Goal: Transaction & Acquisition: Purchase product/service

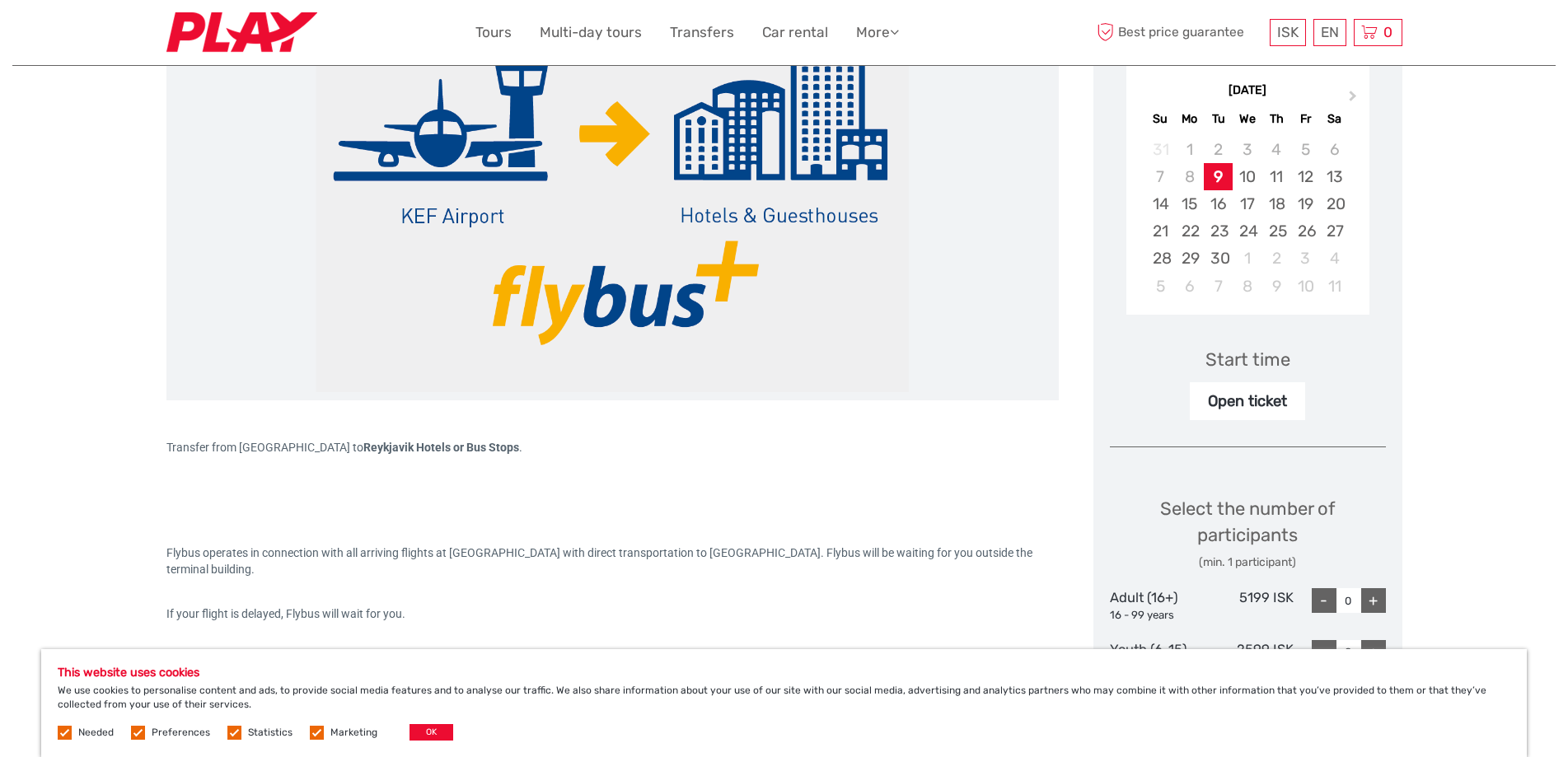
scroll to position [247, 0]
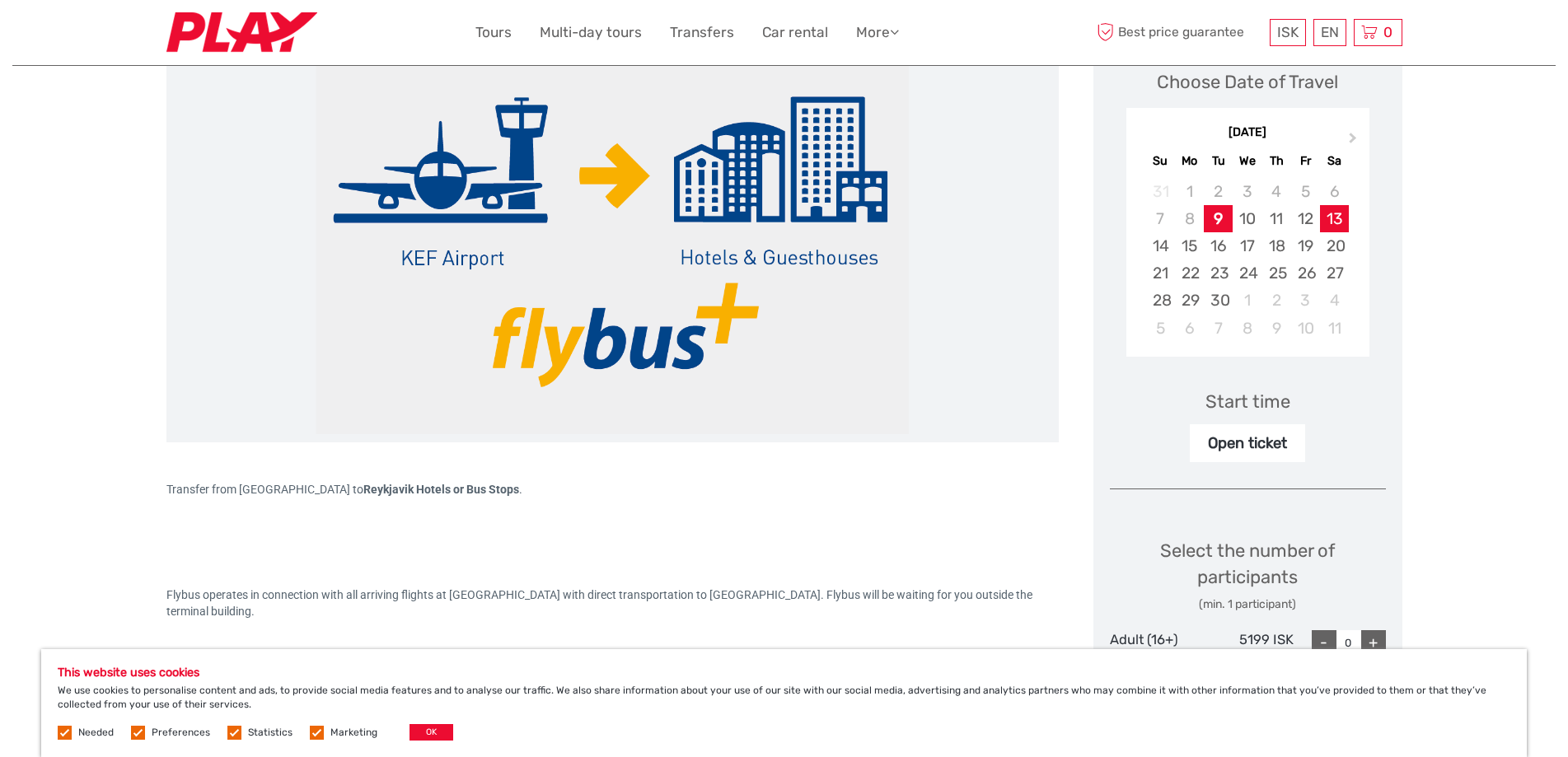
click at [1336, 220] on div "13" at bounding box center [1333, 218] width 29 height 27
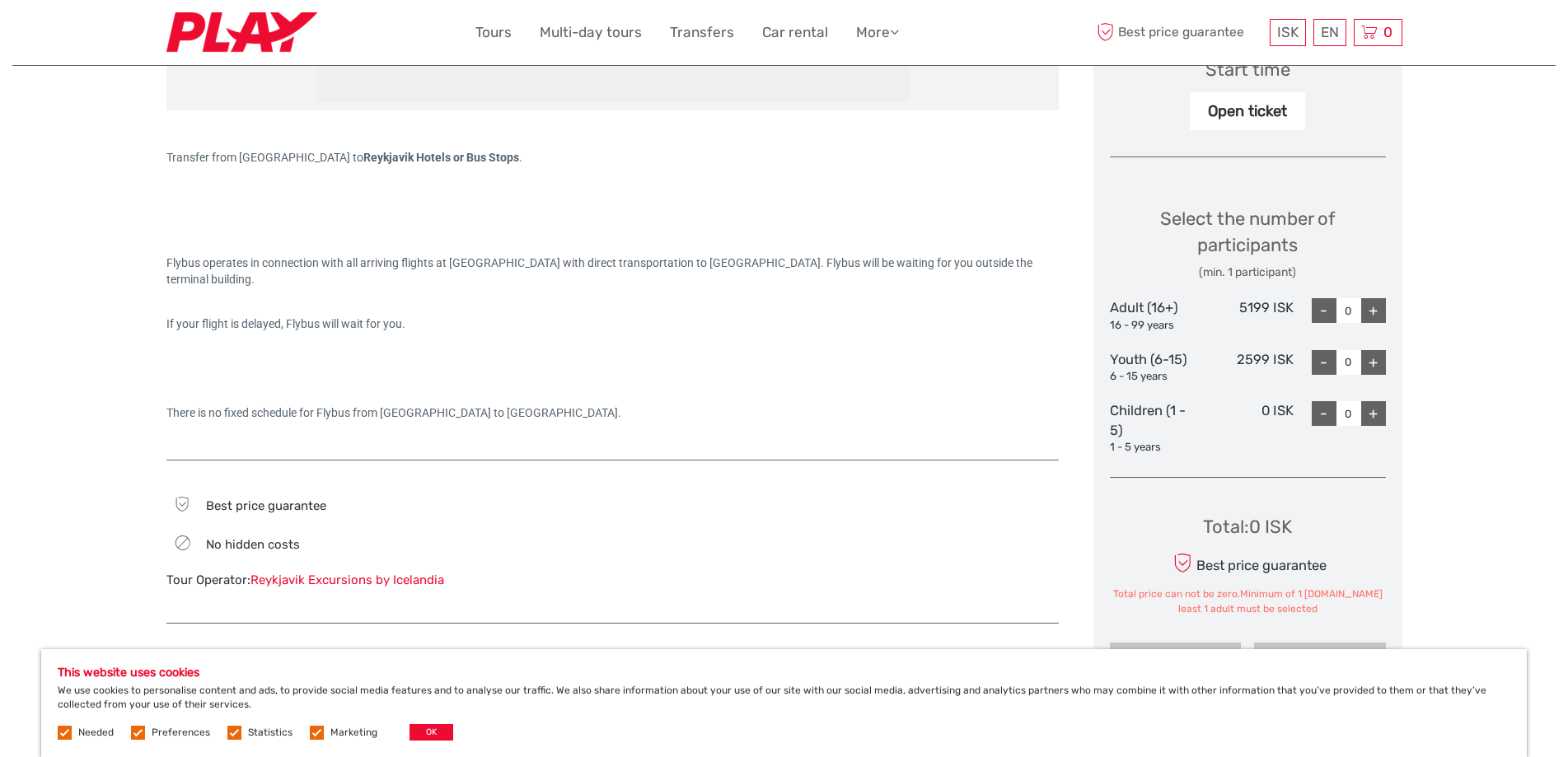
scroll to position [577, 0]
click at [1371, 317] on div "+" at bounding box center [1373, 313] width 25 height 25
type input "1"
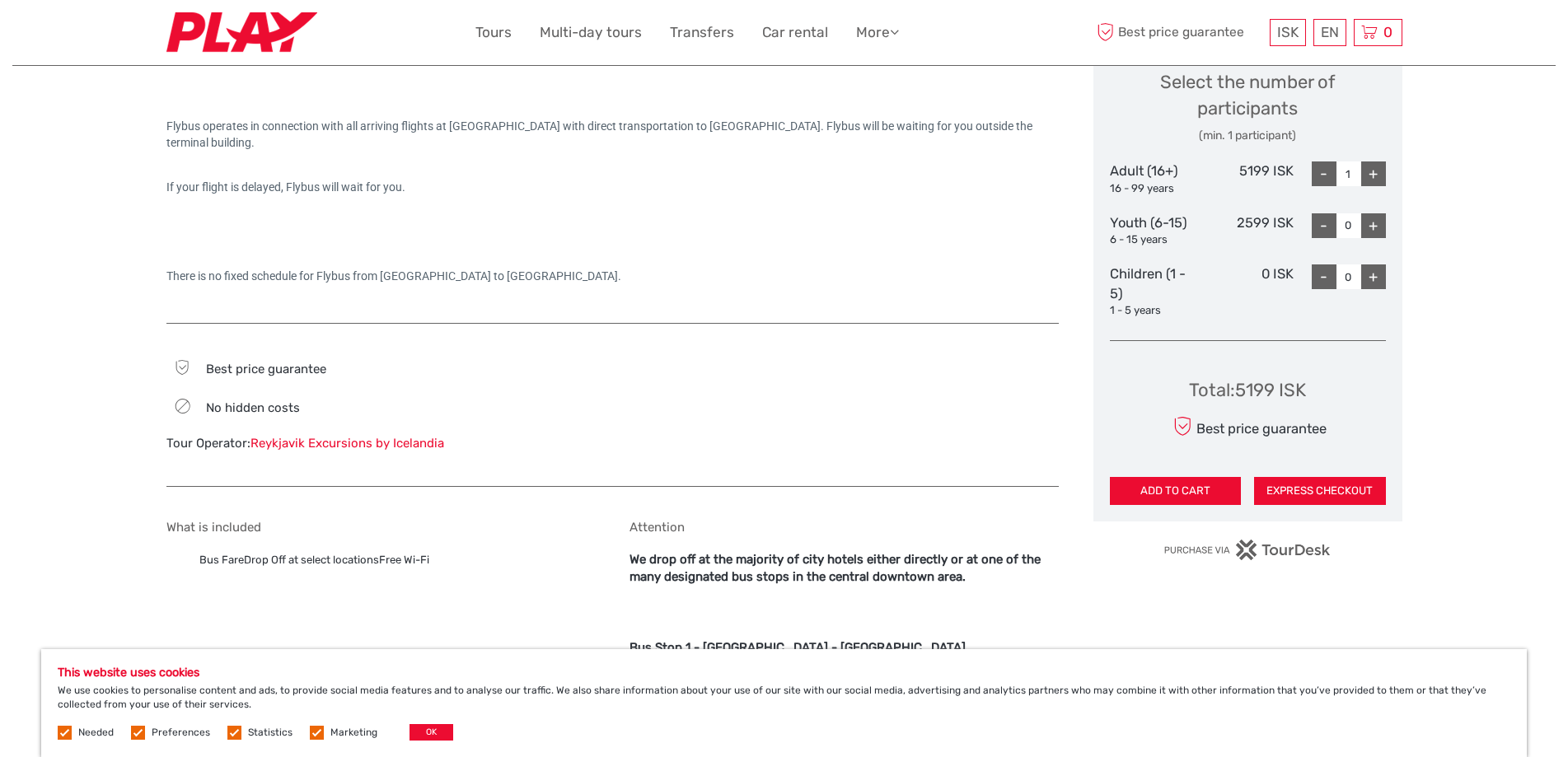
scroll to position [824, 0]
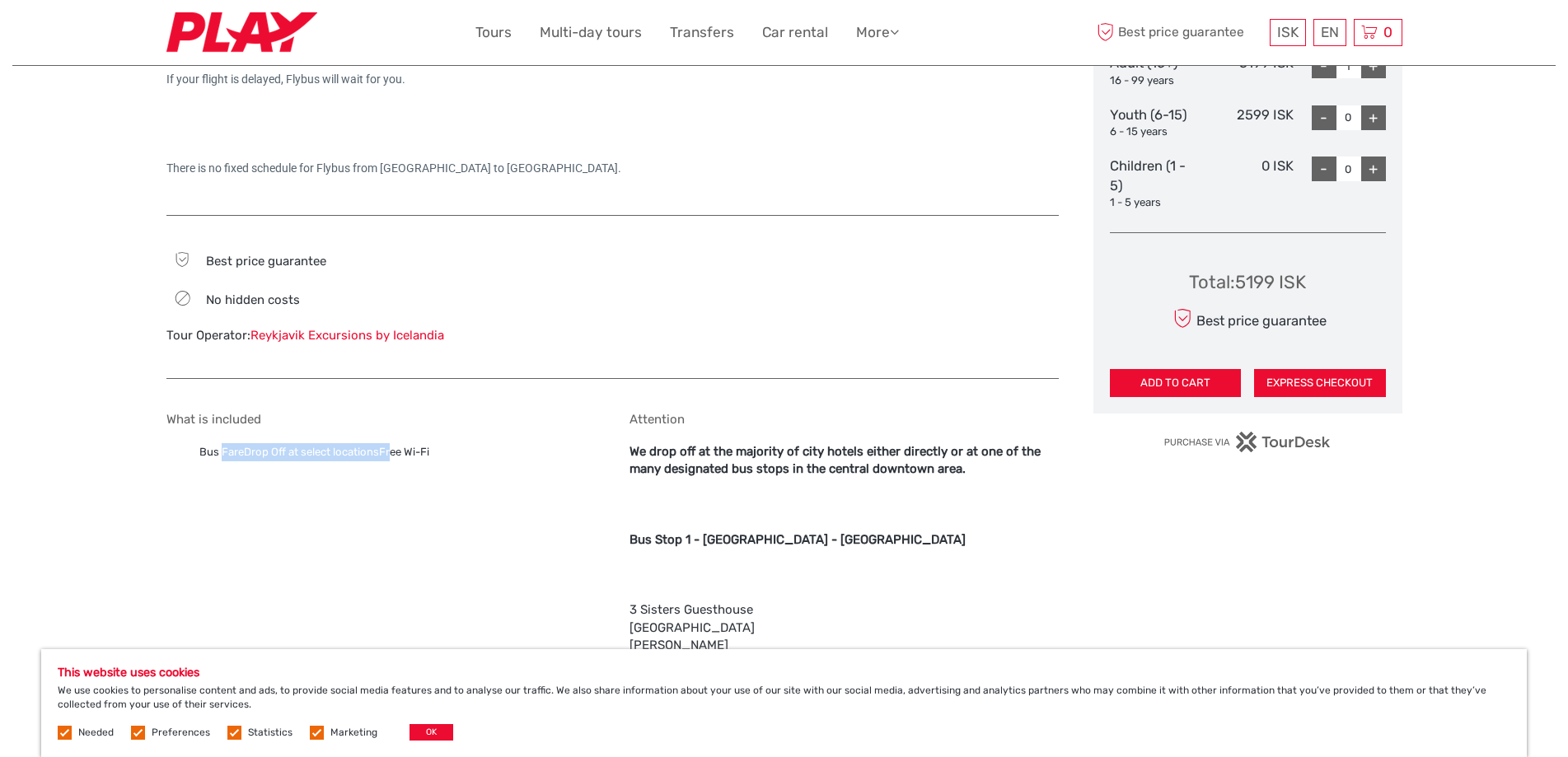
drag, startPoint x: 245, startPoint y: 449, endPoint x: 388, endPoint y: 457, distance: 143.2
click at [388, 457] on ul "Bus FareDrop Off at select locationsFree Wi-Fi" at bounding box center [381, 452] width 430 height 18
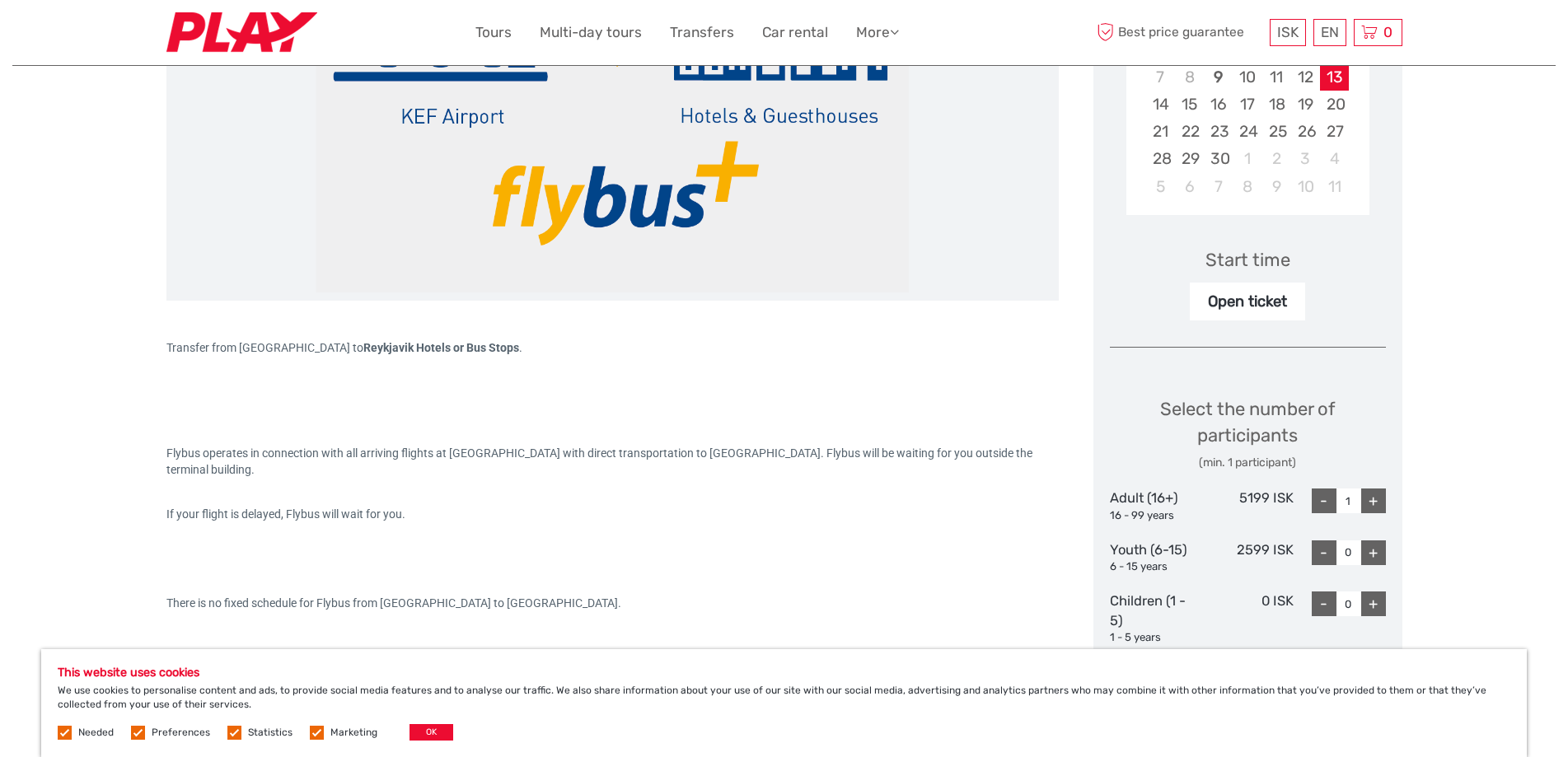
scroll to position [412, 0]
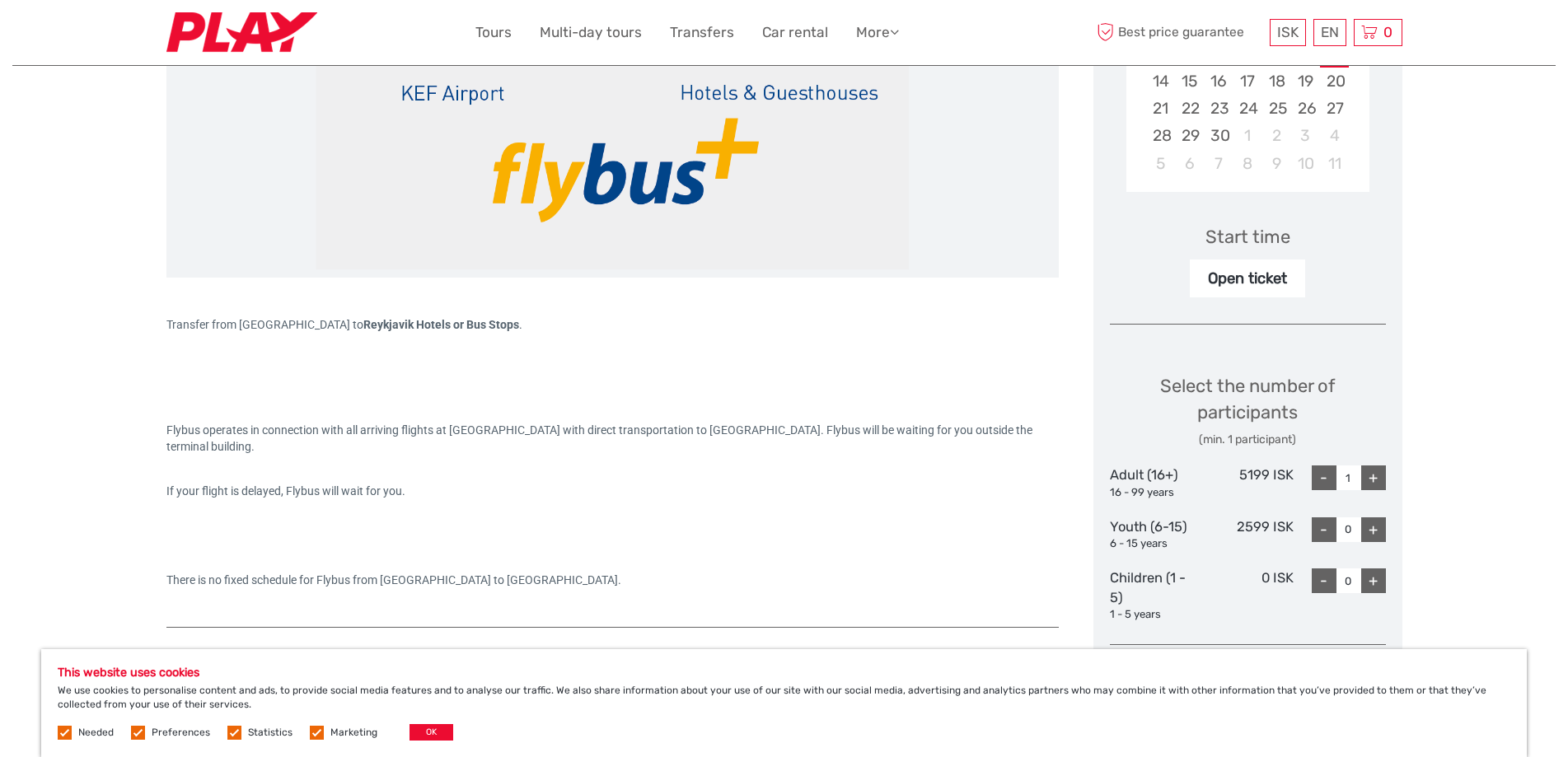
click at [1264, 279] on div "Open ticket" at bounding box center [1247, 279] width 116 height 38
click at [1251, 238] on div "Start time" at bounding box center [1247, 236] width 85 height 26
click at [1266, 272] on div "Open ticket" at bounding box center [1247, 279] width 116 height 38
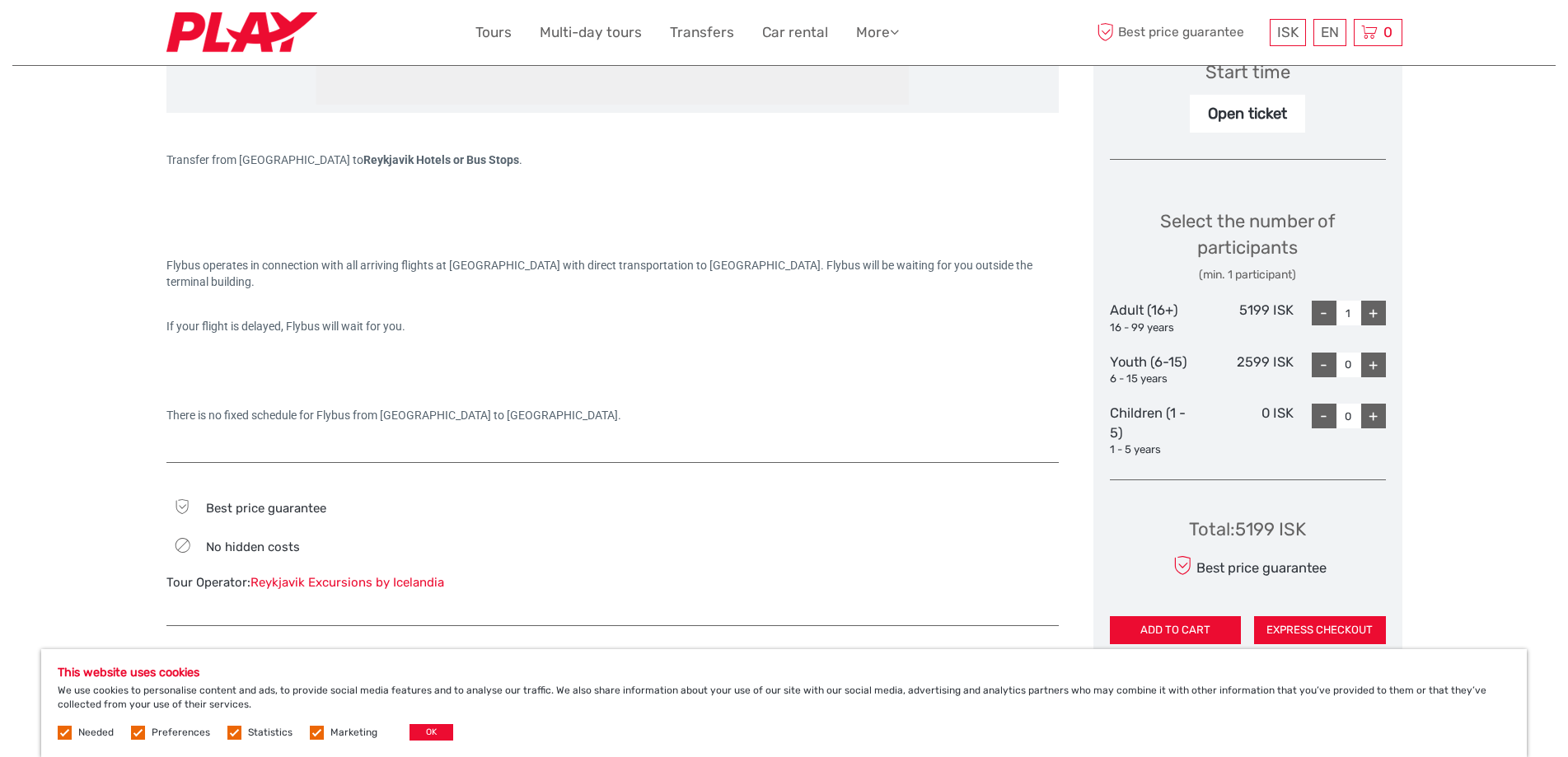
scroll to position [741, 0]
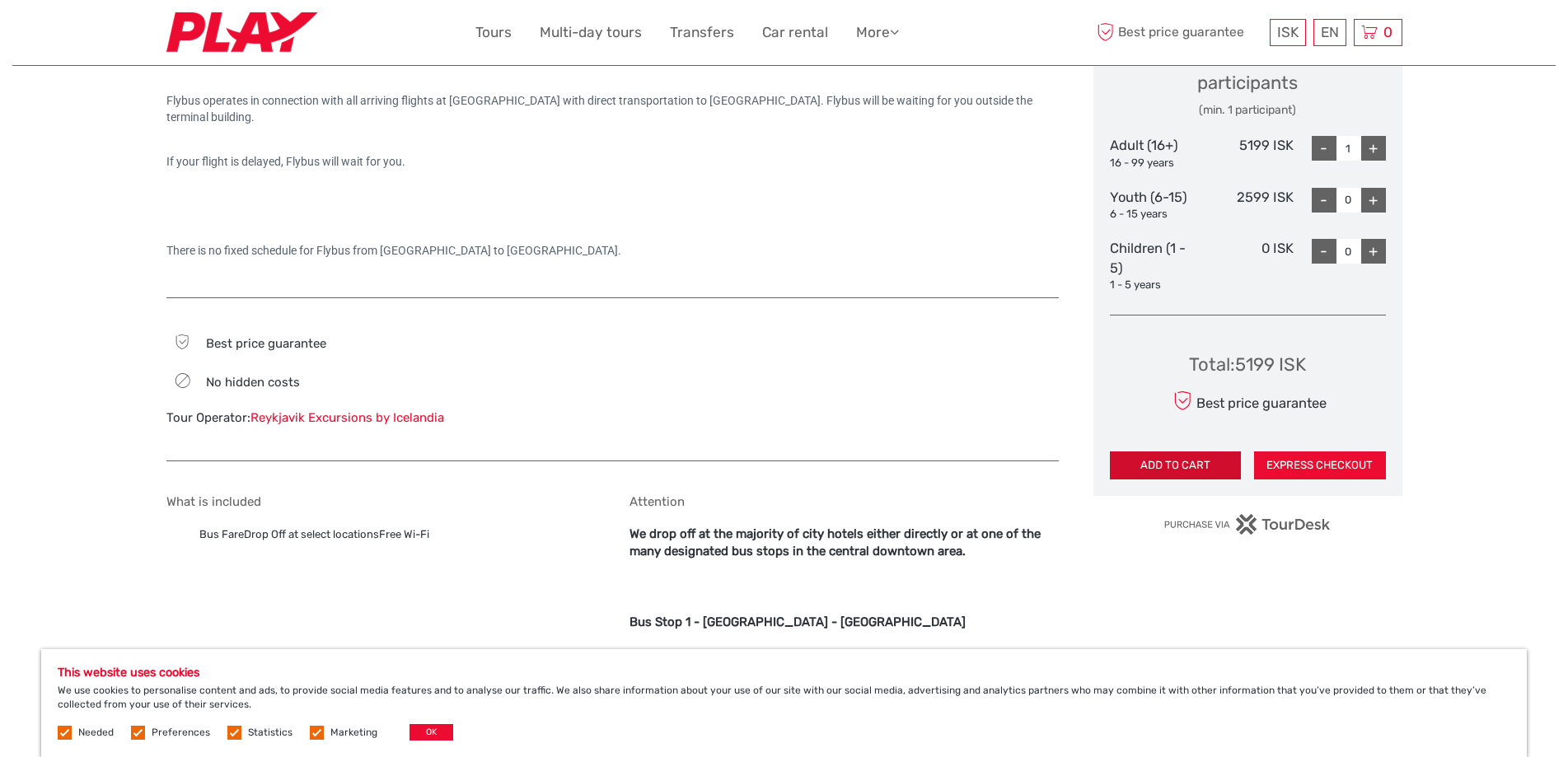
click at [1163, 455] on button "ADD TO CART" at bounding box center [1176, 465] width 132 height 28
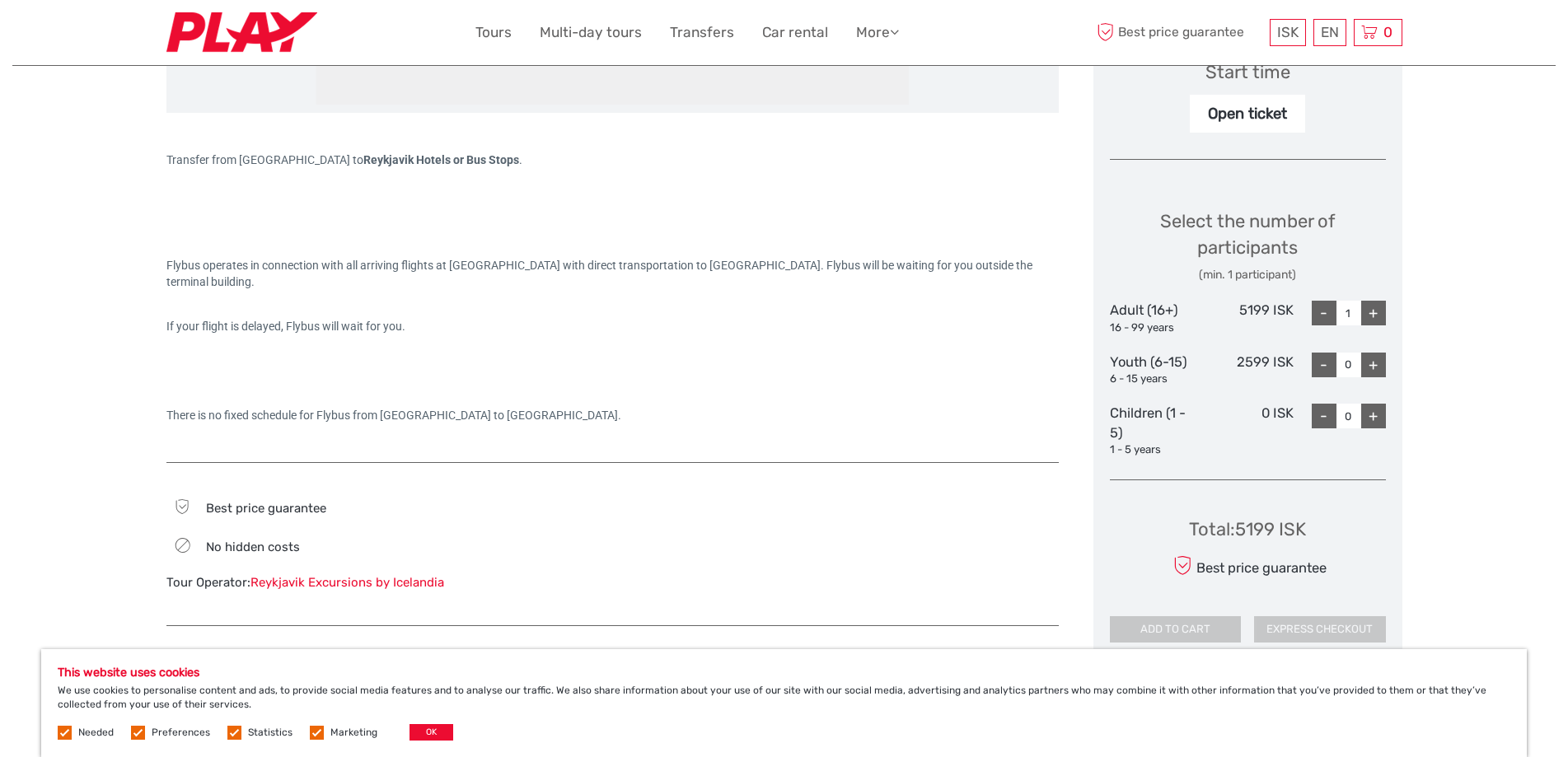
scroll to position [494, 0]
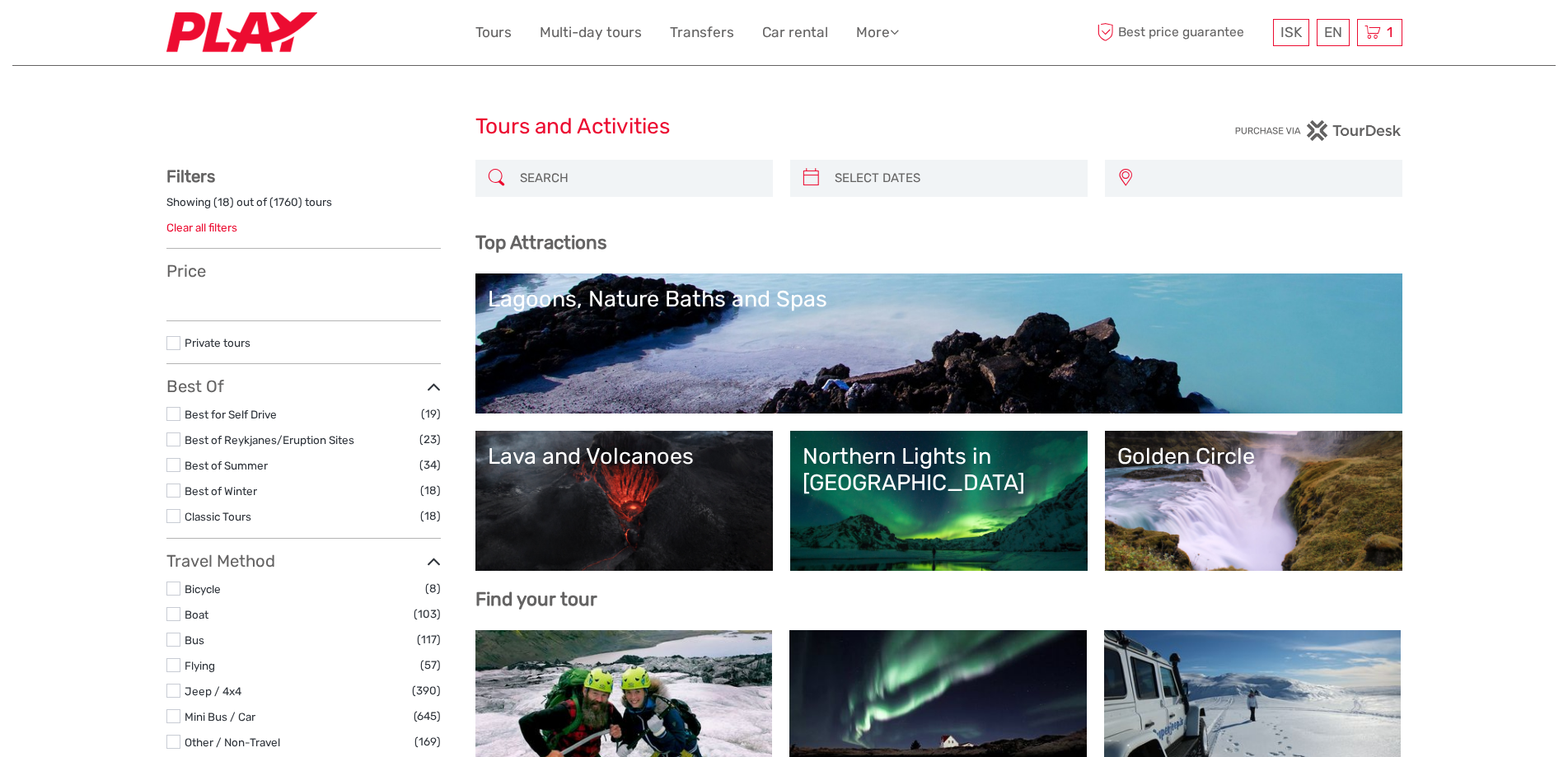
select select
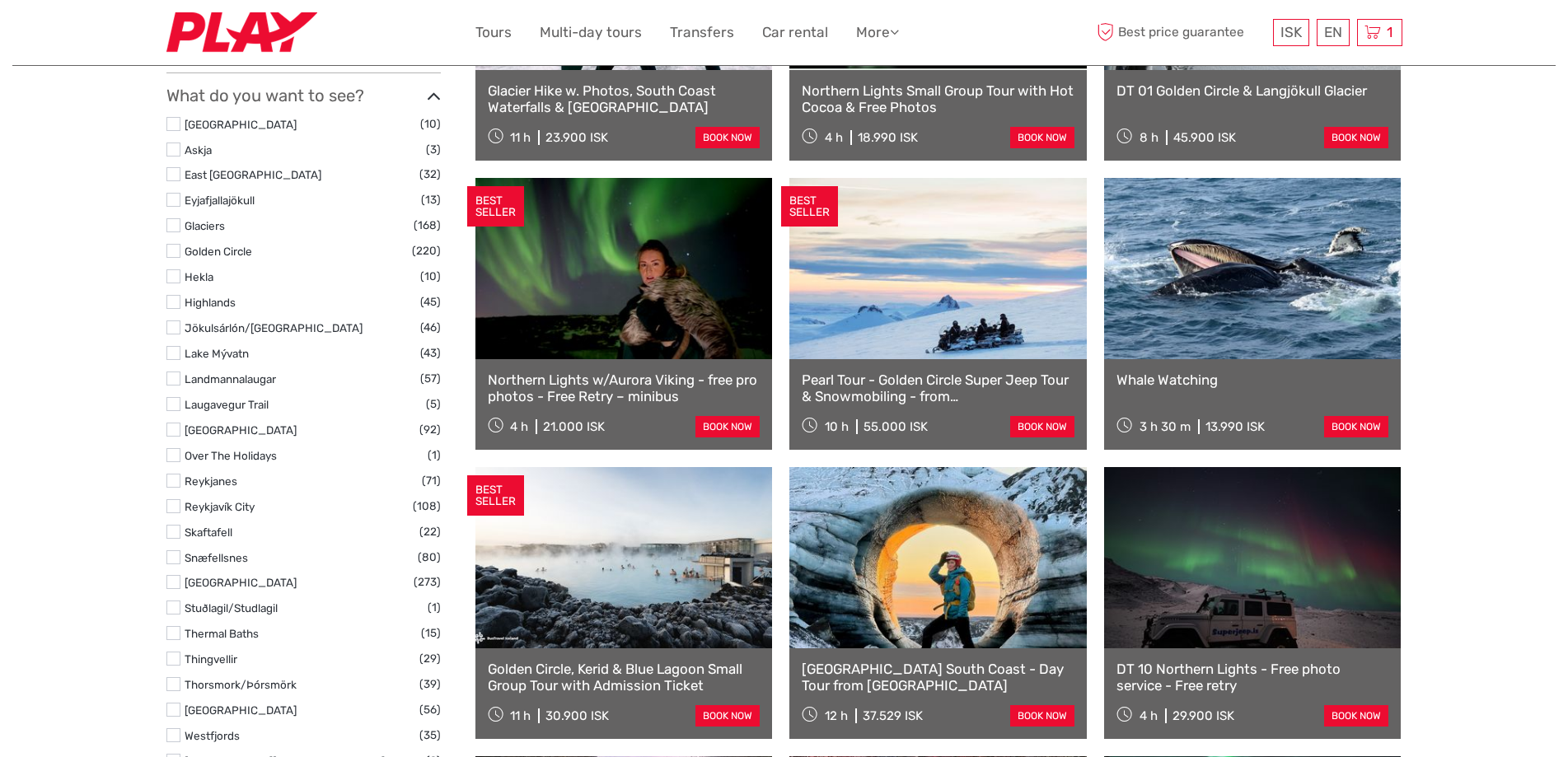
select select
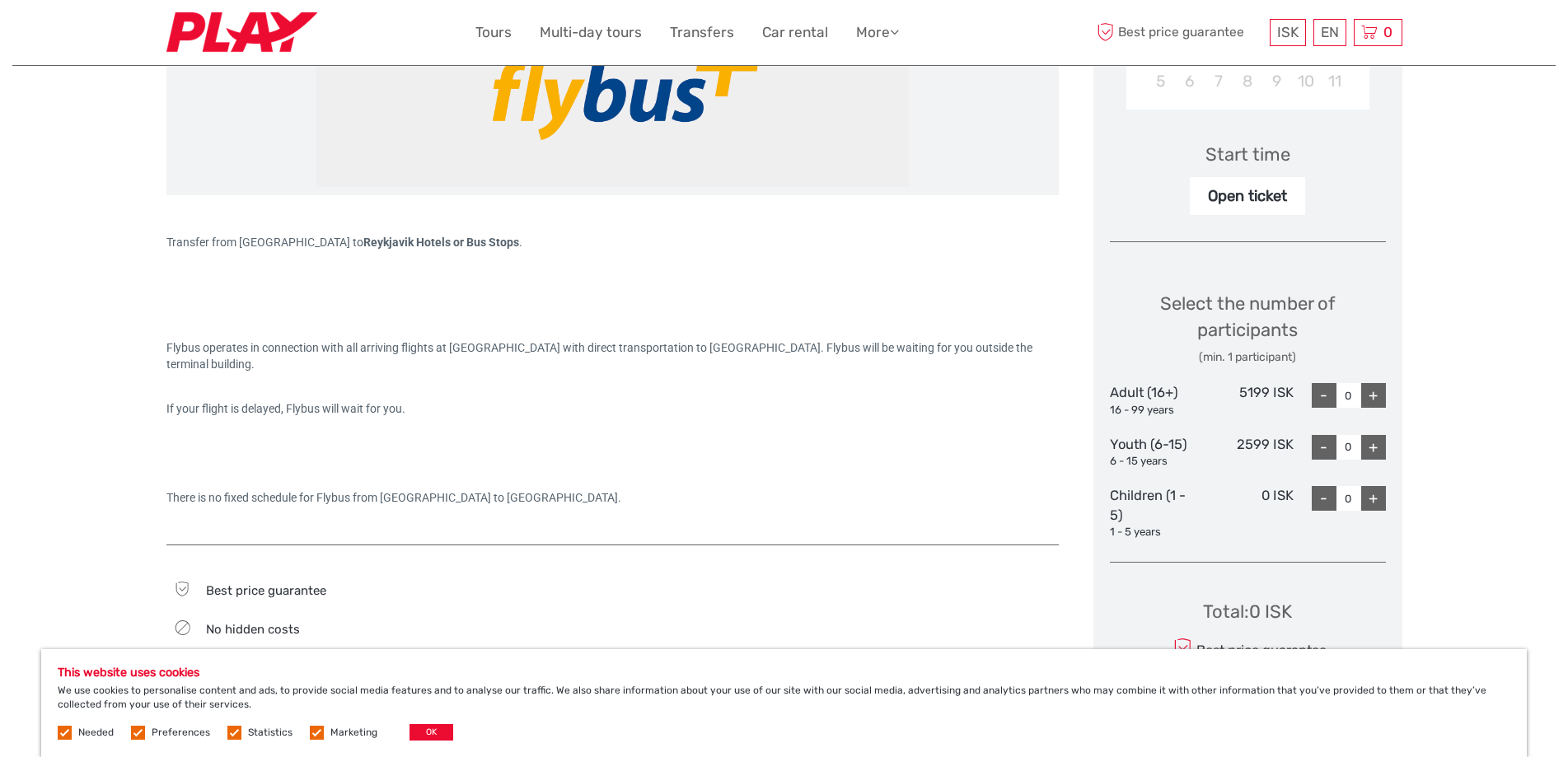
drag, startPoint x: 807, startPoint y: 345, endPoint x: 861, endPoint y: 363, distance: 56.9
click at [861, 363] on div "Flybus operates in connection with all arriving flights at [GEOGRAPHIC_DATA] wi…" at bounding box center [612, 356] width 892 height 33
click at [511, 369] on div "Flybus operates in connection with all arriving flights at Keflavik Airport wit…" at bounding box center [612, 356] width 892 height 33
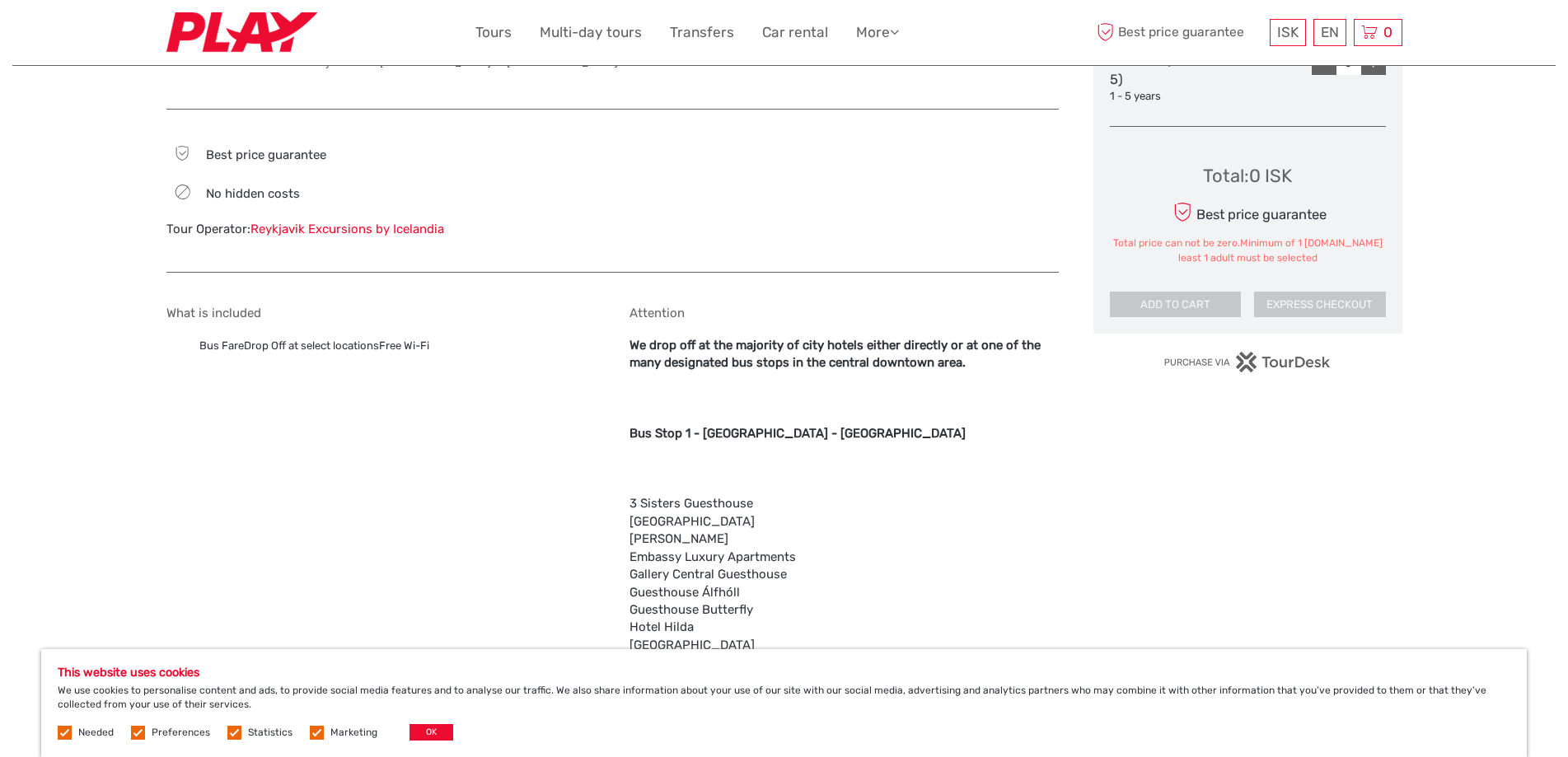
scroll to position [907, 0]
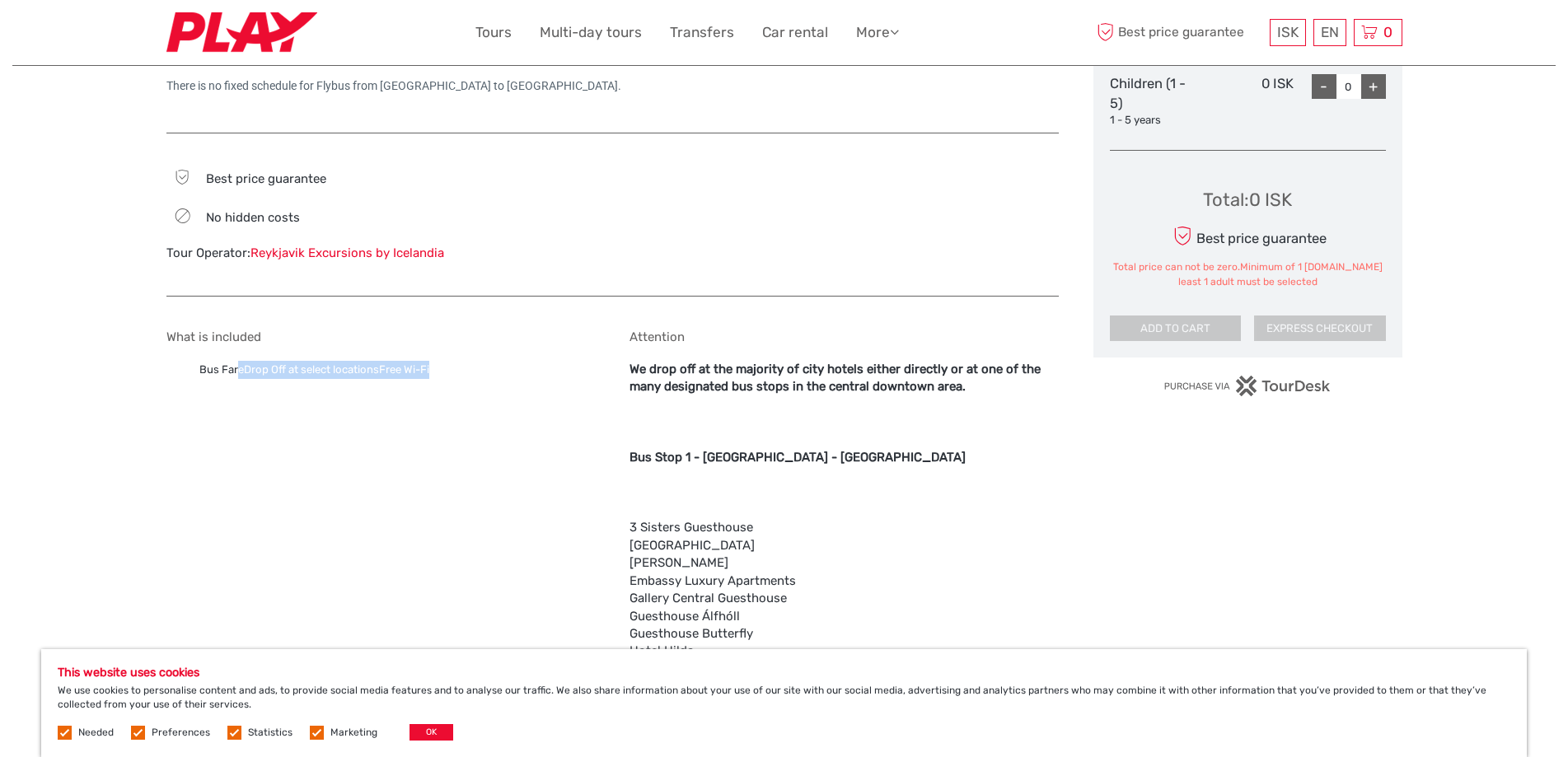
drag, startPoint x: 285, startPoint y: 370, endPoint x: 430, endPoint y: 380, distance: 145.3
drag, startPoint x: 791, startPoint y: 371, endPoint x: 971, endPoint y: 402, distance: 182.6
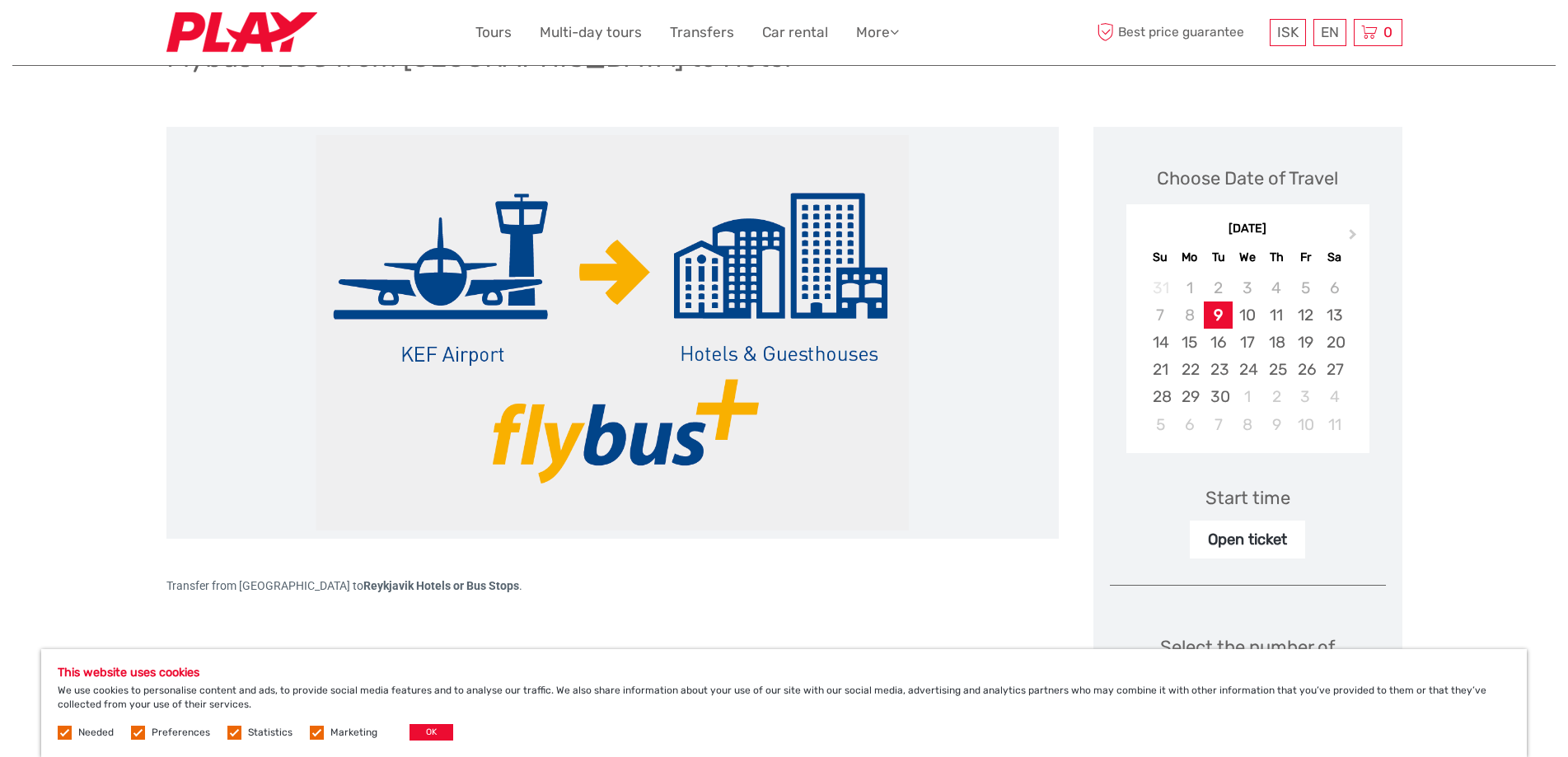
scroll to position [164, 0]
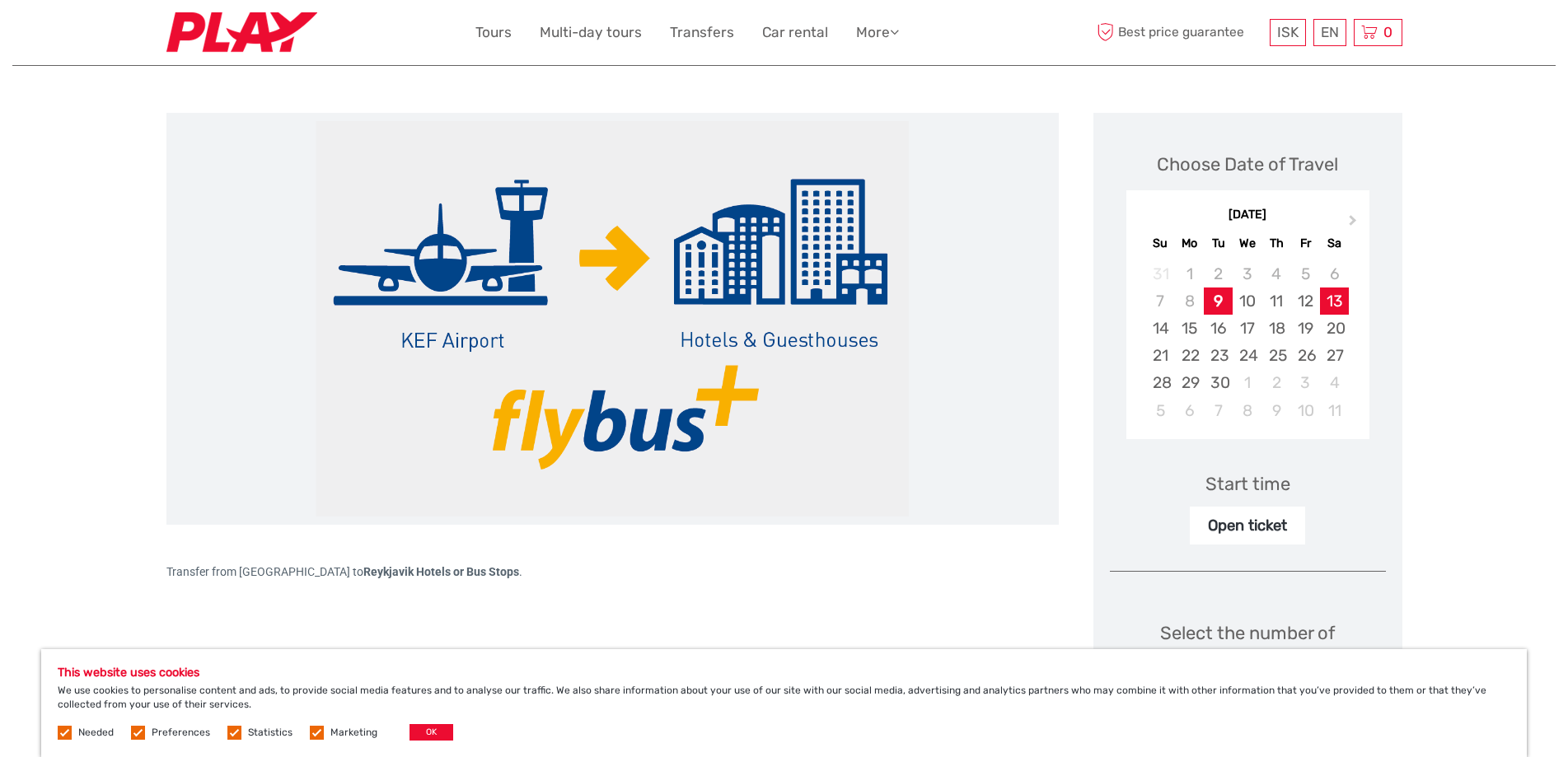
click at [1338, 301] on div "13" at bounding box center [1333, 301] width 29 height 27
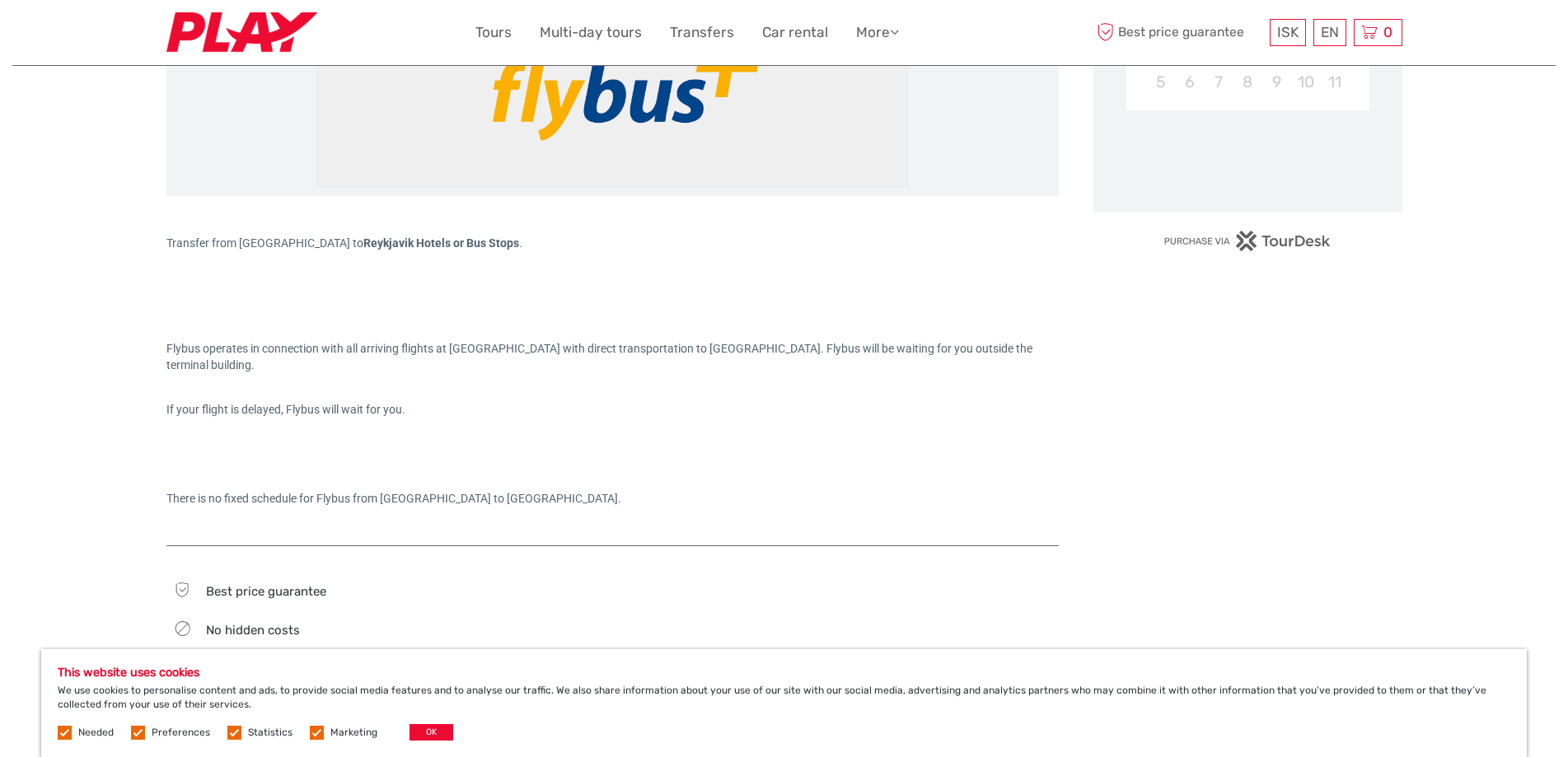
scroll to position [494, 0]
click at [64, 732] on label at bounding box center [64, 732] width 14 height 14
click at [133, 733] on label at bounding box center [138, 732] width 14 height 14
click at [0, 0] on input "checkbox" at bounding box center [0, 0] width 0 height 0
click at [230, 734] on label at bounding box center [234, 732] width 14 height 14
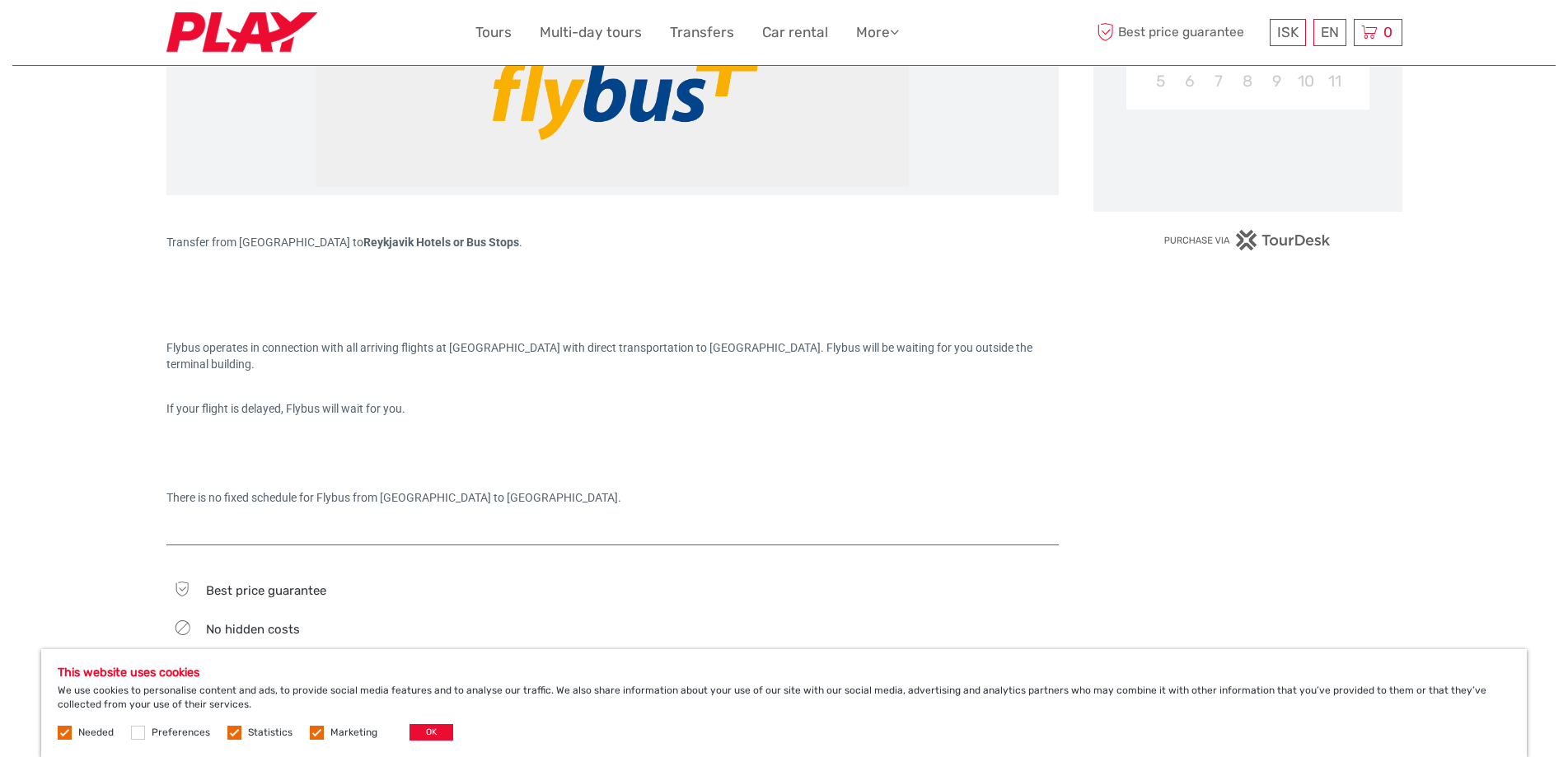
click at [0, 0] on input "checkbox" at bounding box center [0, 0] width 0 height 0
click at [313, 731] on label at bounding box center [316, 732] width 14 height 14
click at [0, 0] on input "checkbox" at bounding box center [0, 0] width 0 height 0
click at [444, 732] on button "OK" at bounding box center [431, 732] width 44 height 17
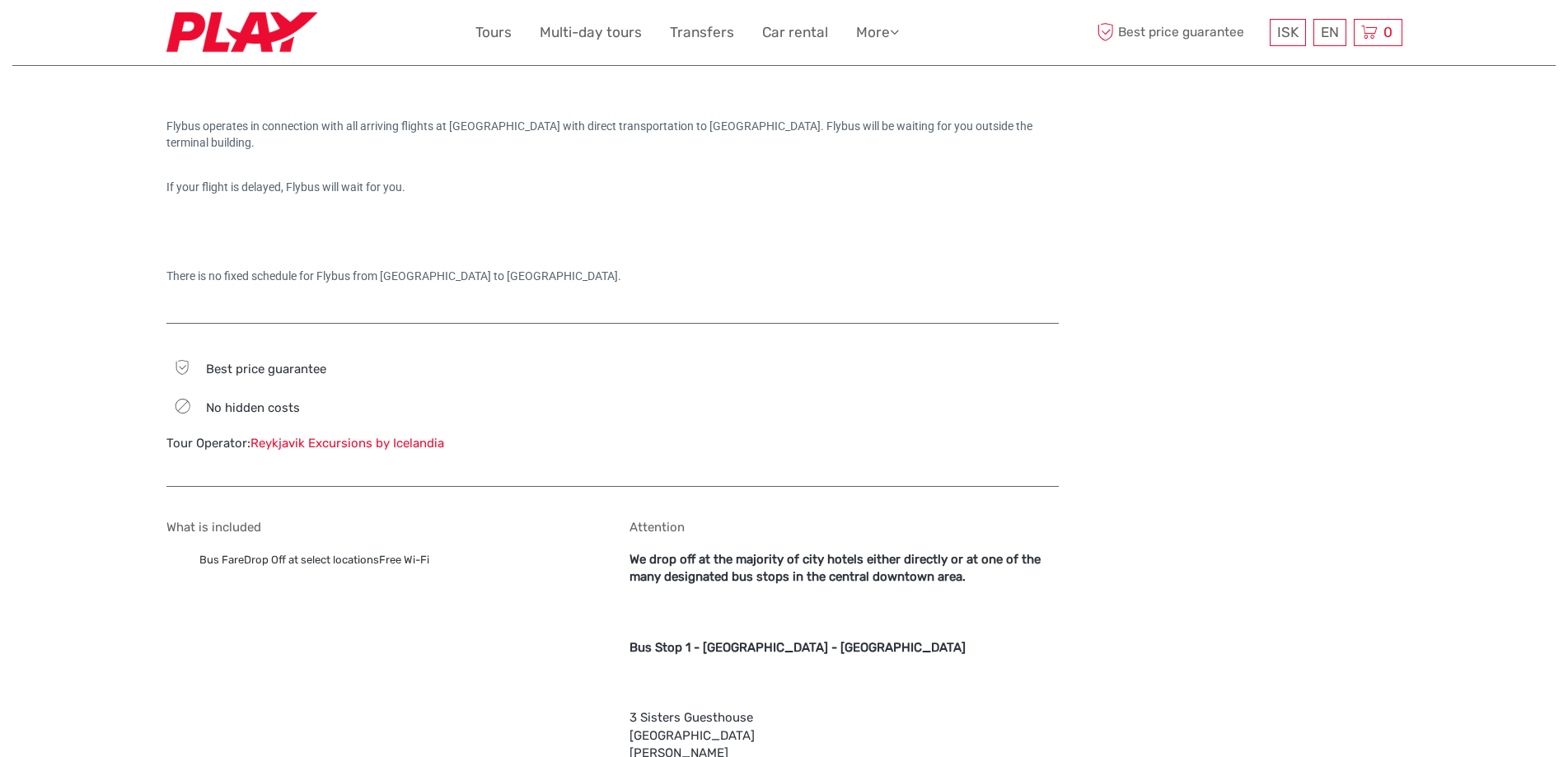
scroll to position [741, 0]
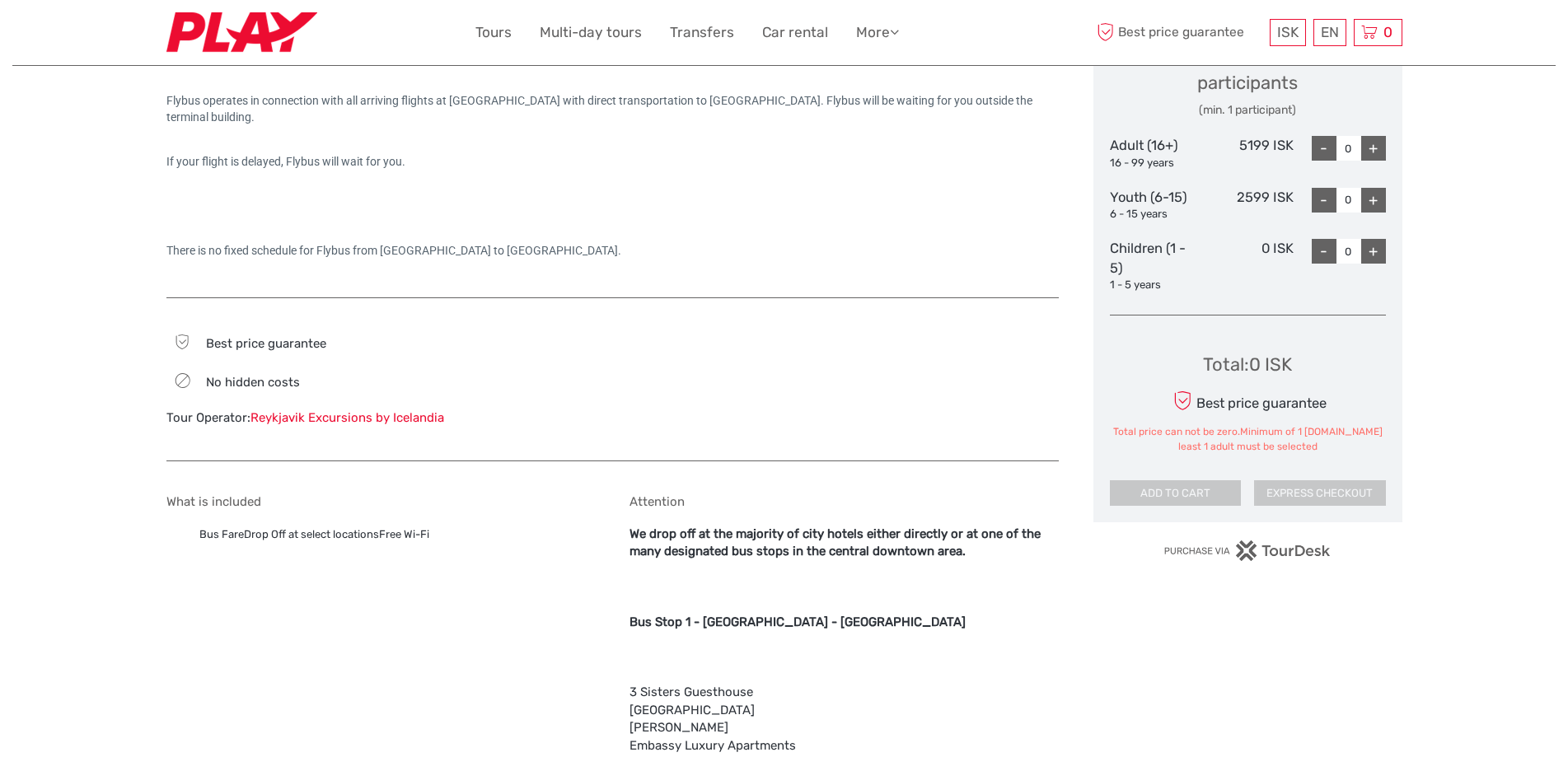
click at [1375, 150] on div "+" at bounding box center [1373, 149] width 25 height 25
type input "1"
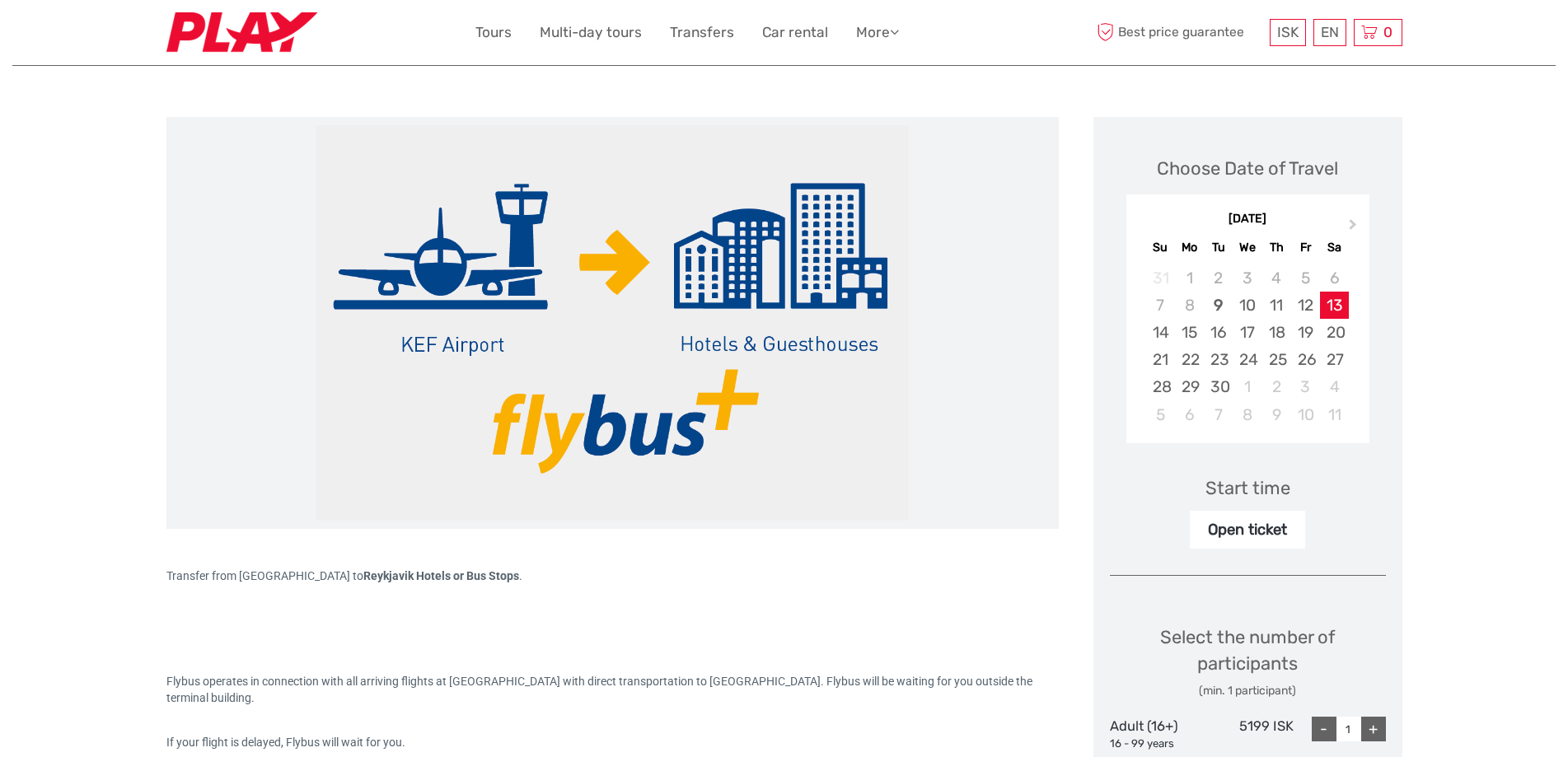
scroll to position [164, 0]
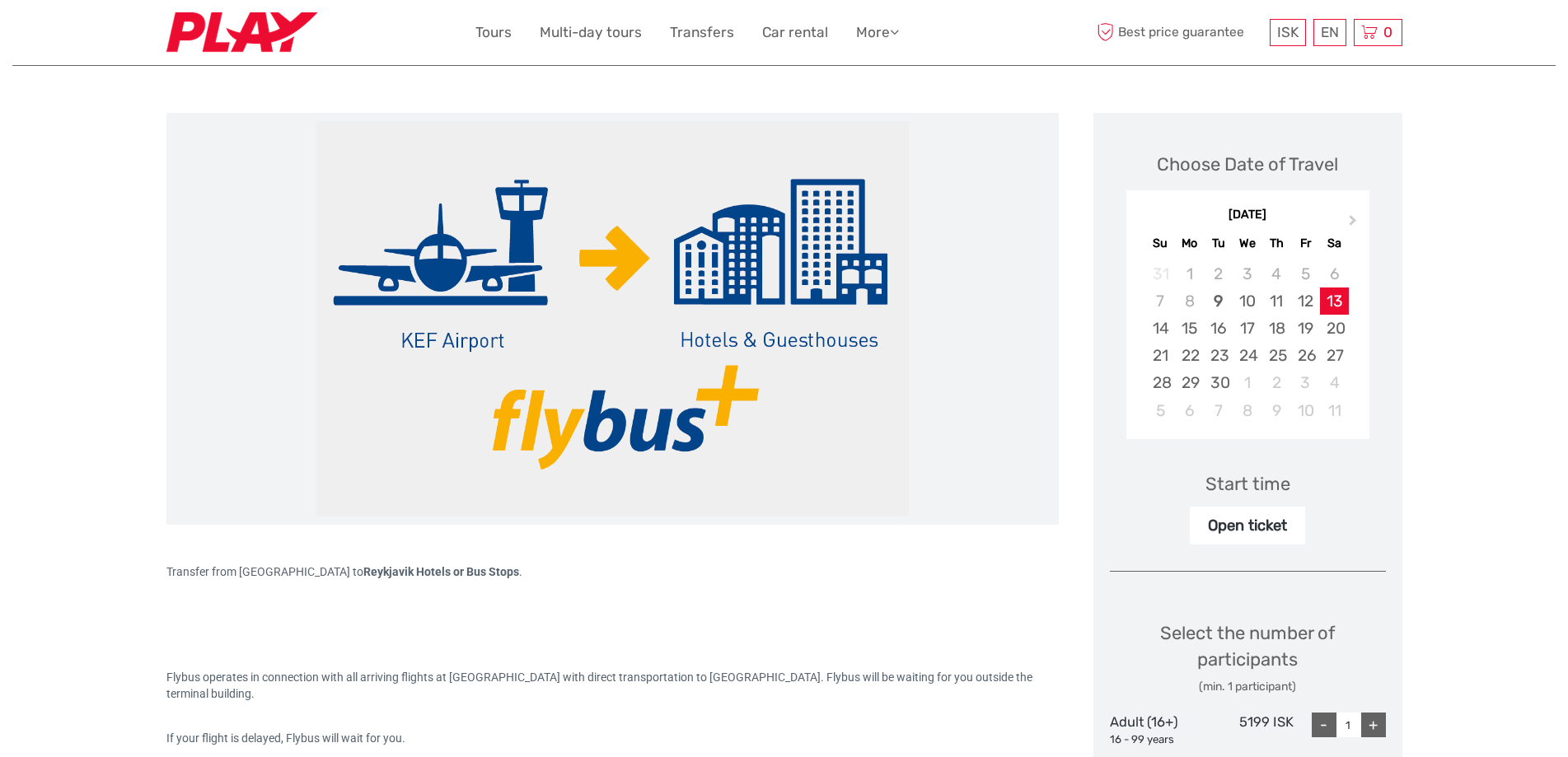
click at [1232, 520] on div "Open ticket" at bounding box center [1247, 526] width 116 height 38
click at [1233, 486] on div "Start time" at bounding box center [1247, 483] width 85 height 26
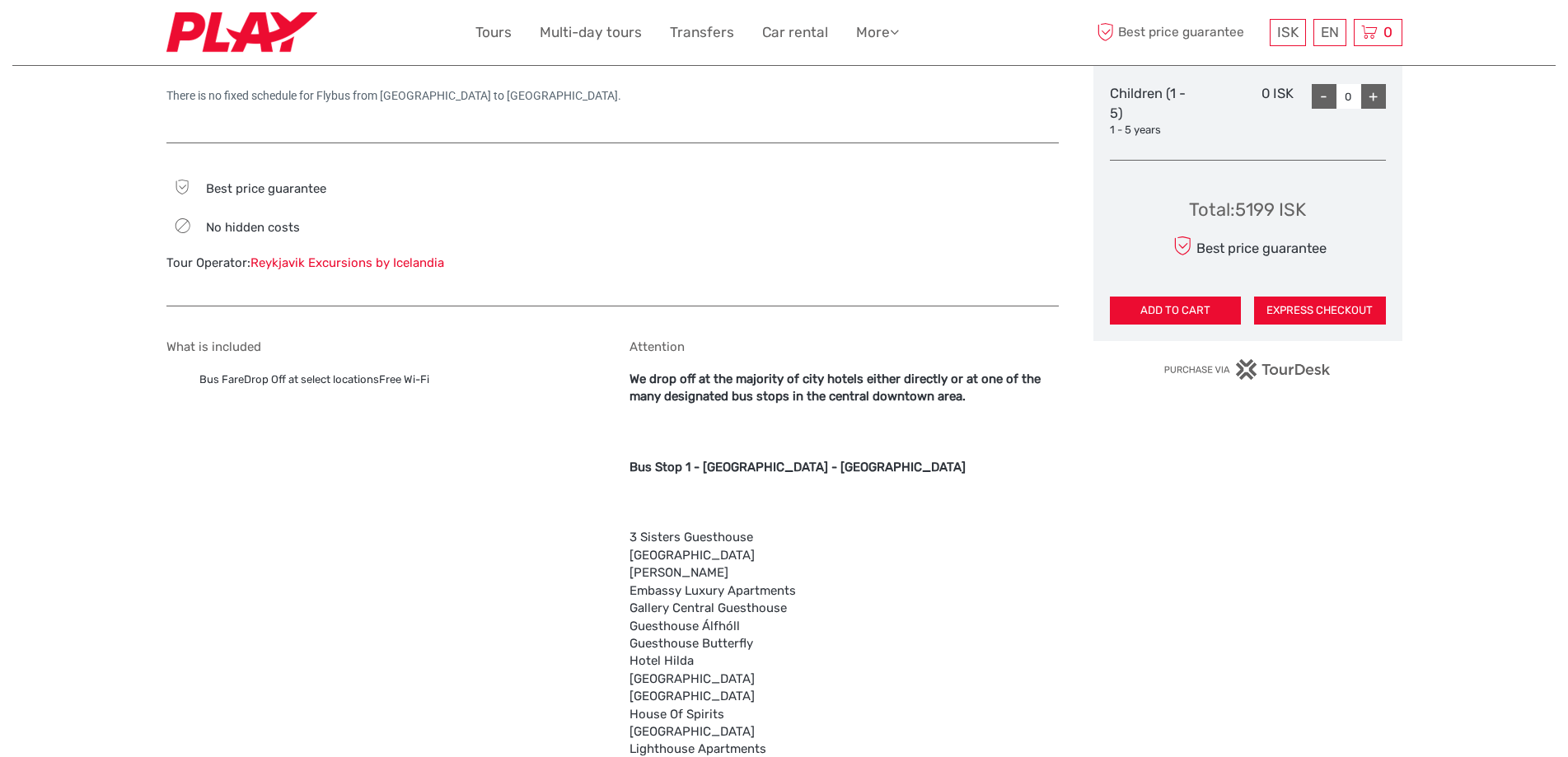
scroll to position [907, 0]
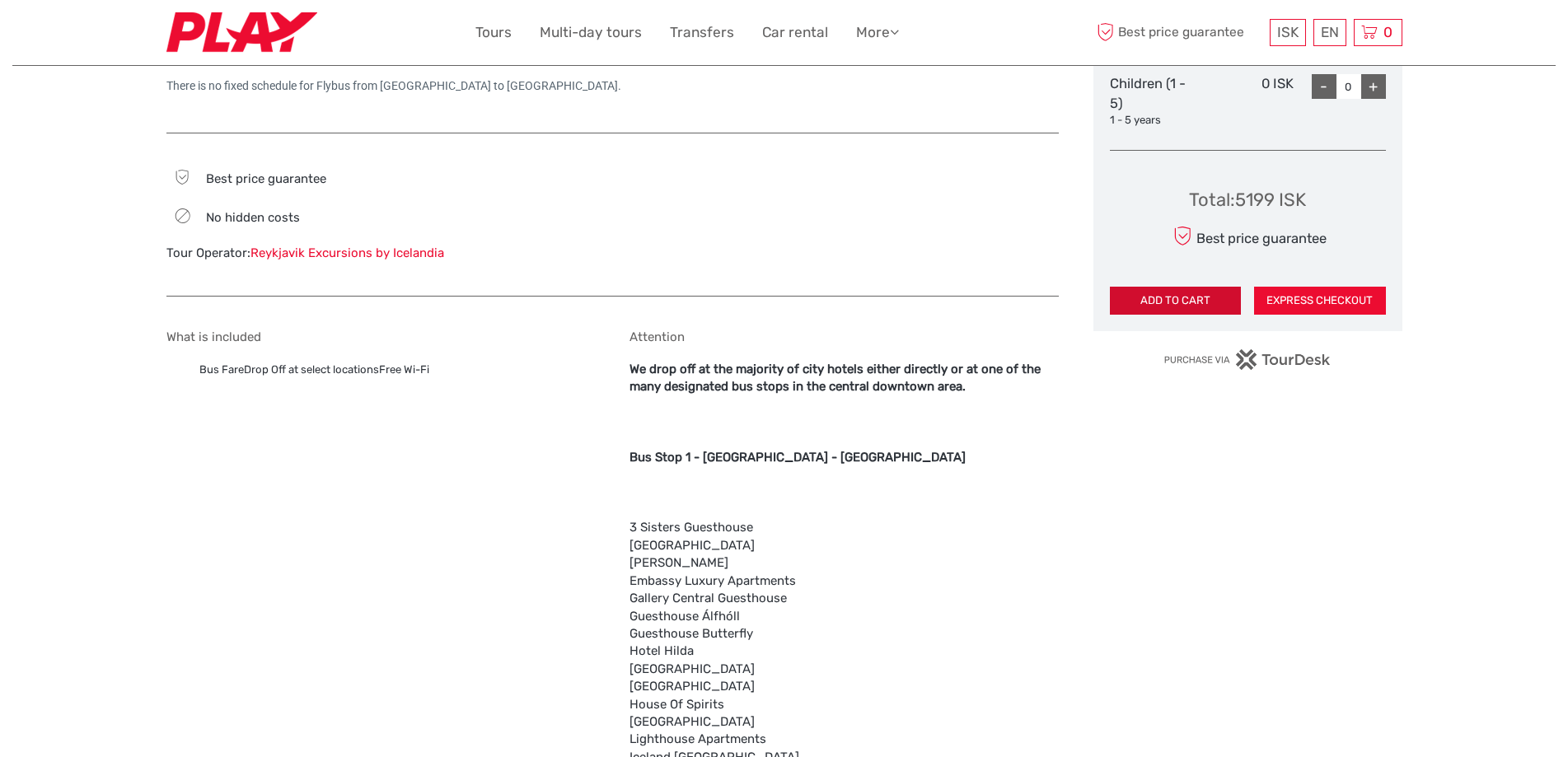
click at [1152, 295] on button "ADD TO CART" at bounding box center [1176, 301] width 132 height 28
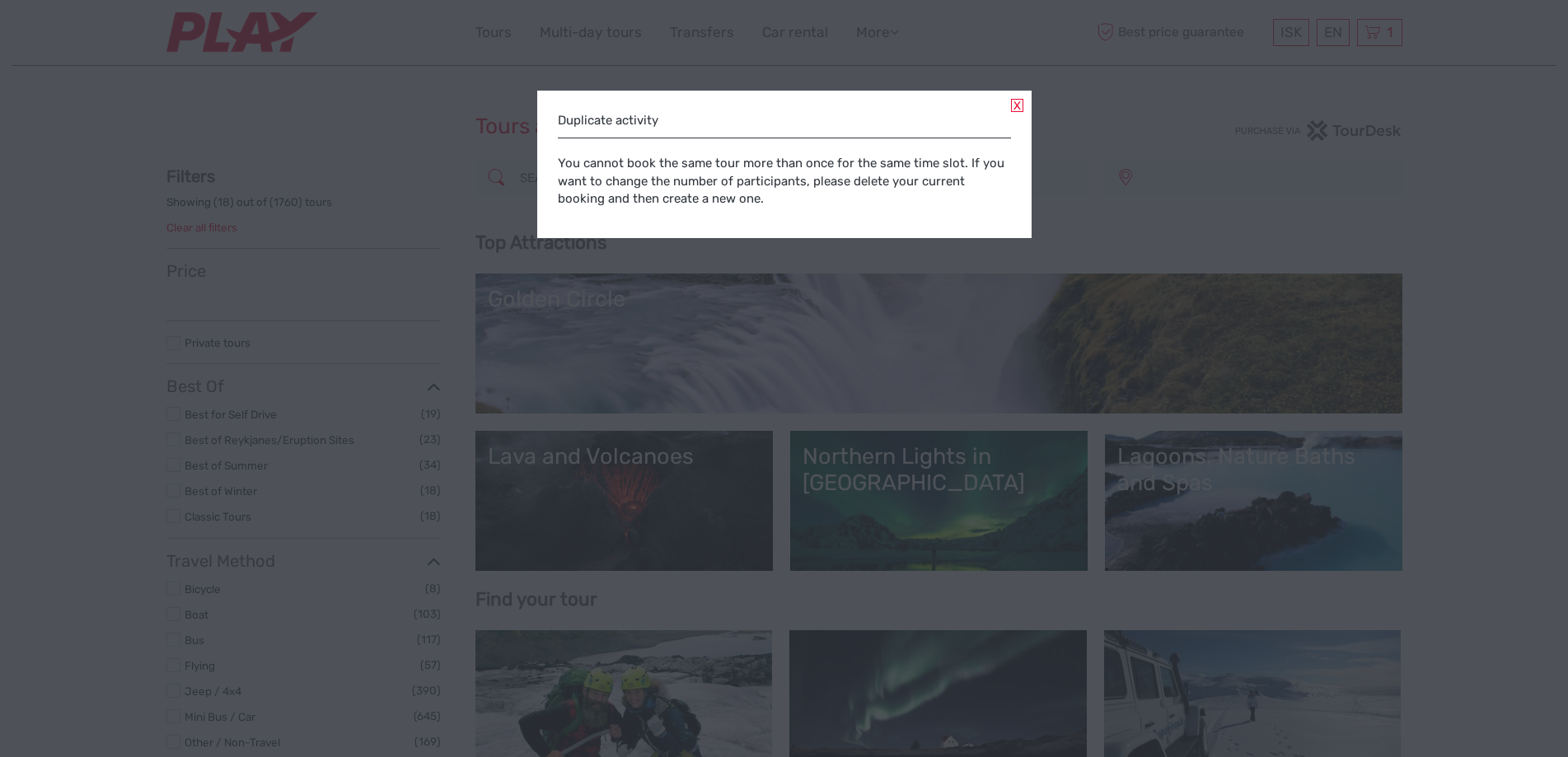
select select
click at [1016, 107] on link at bounding box center [1016, 106] width 12 height 13
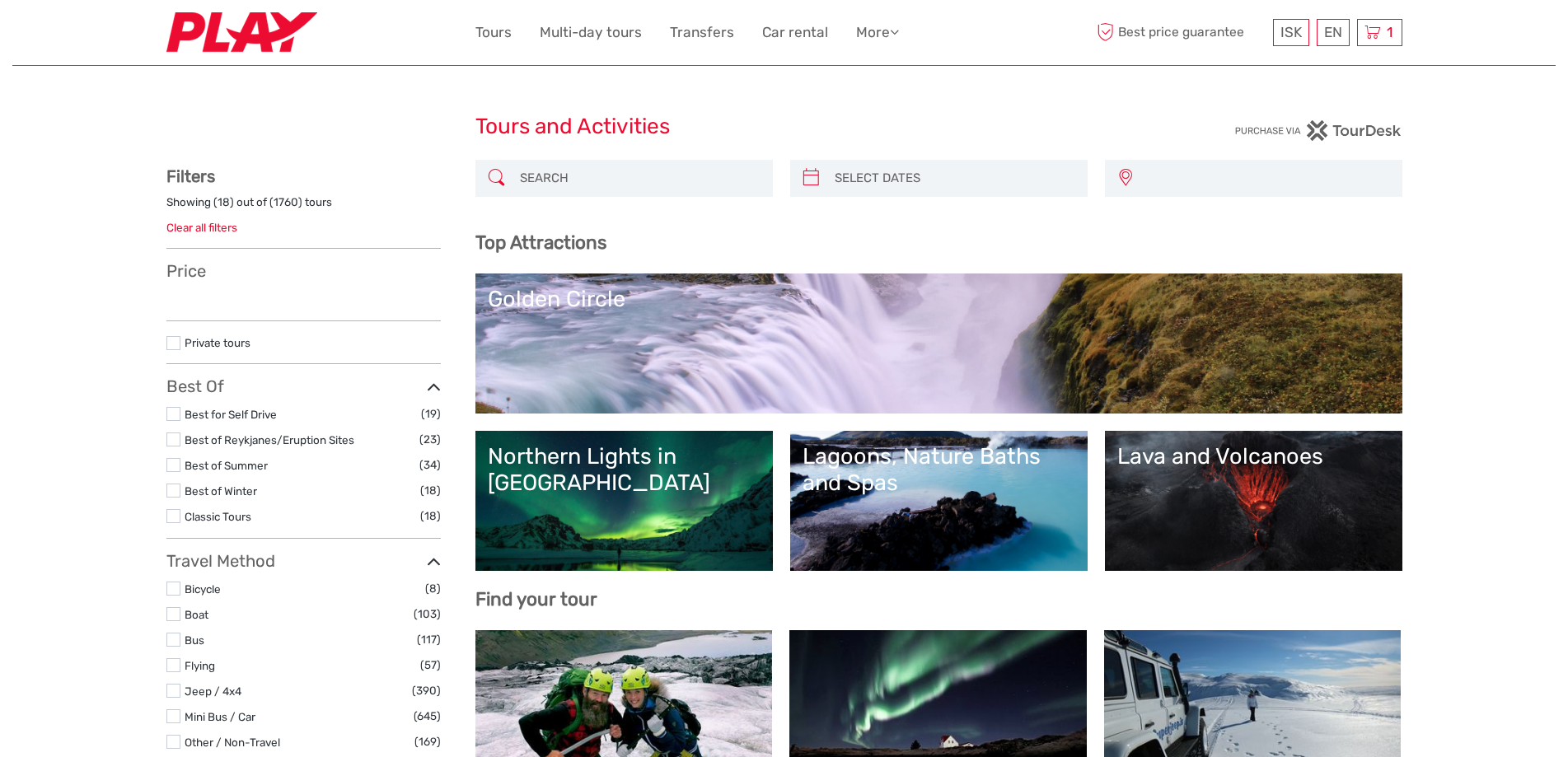
select select
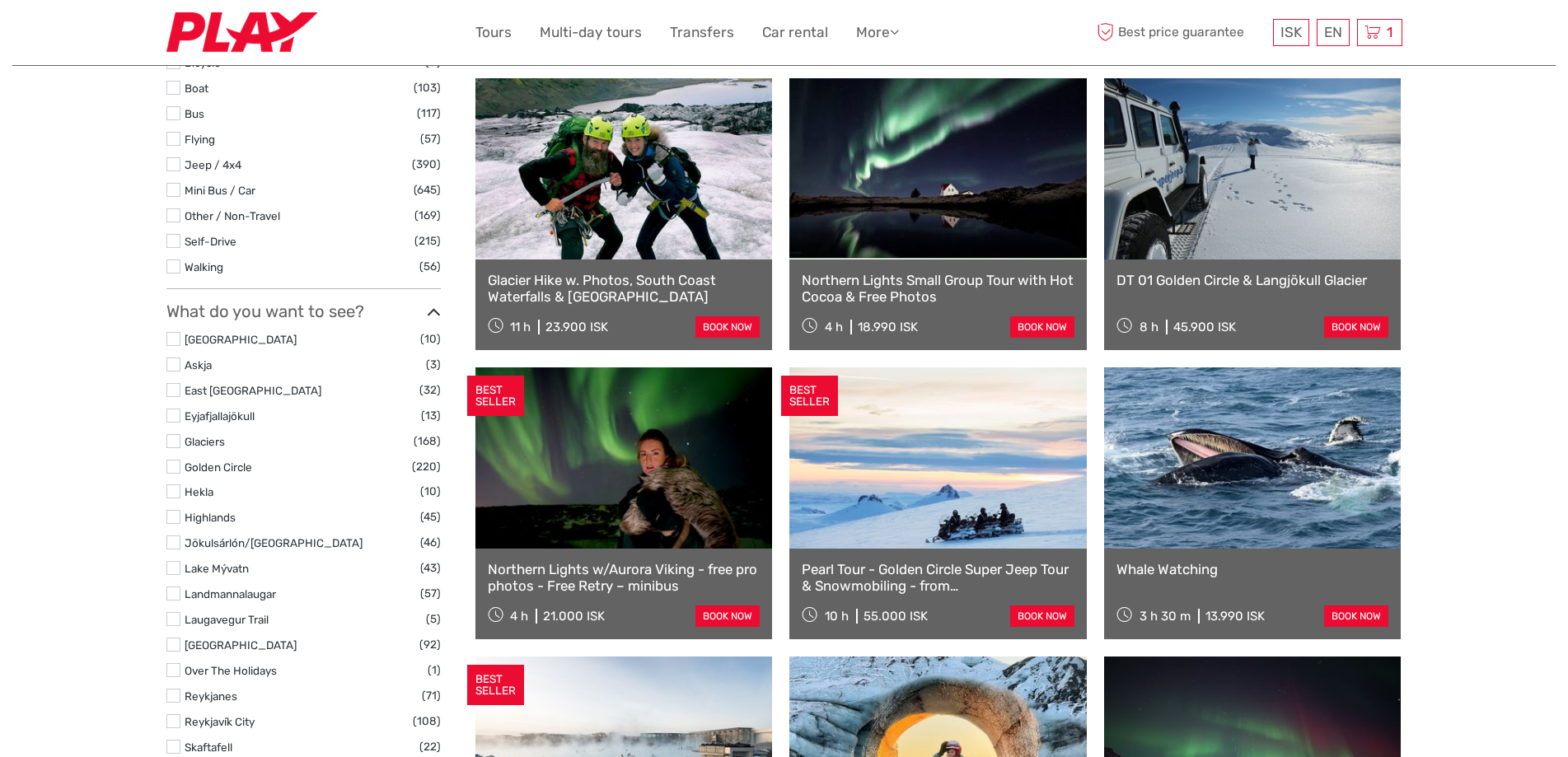
scroll to position [577, 0]
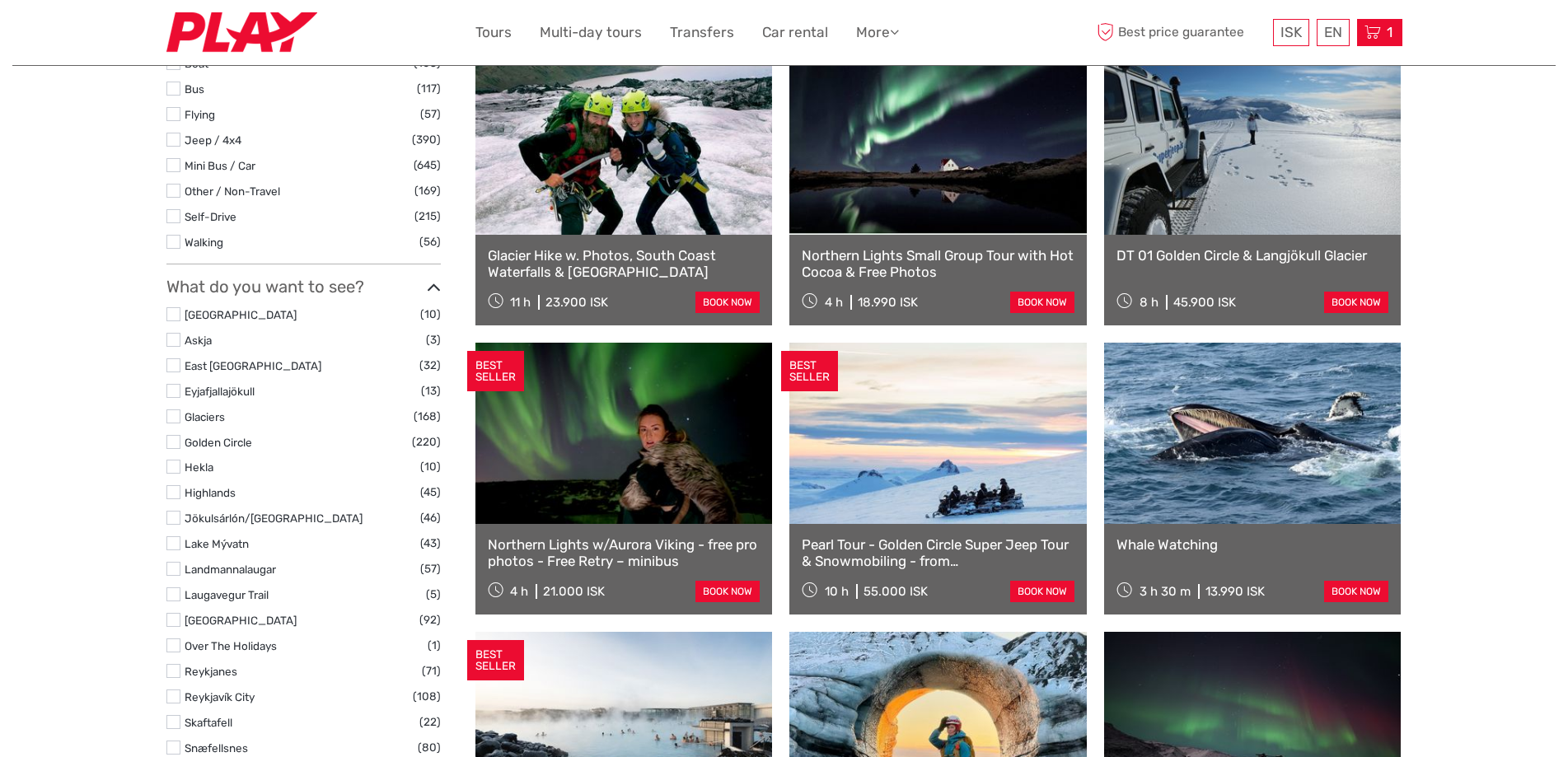
click at [1376, 36] on icon at bounding box center [1372, 32] width 17 height 21
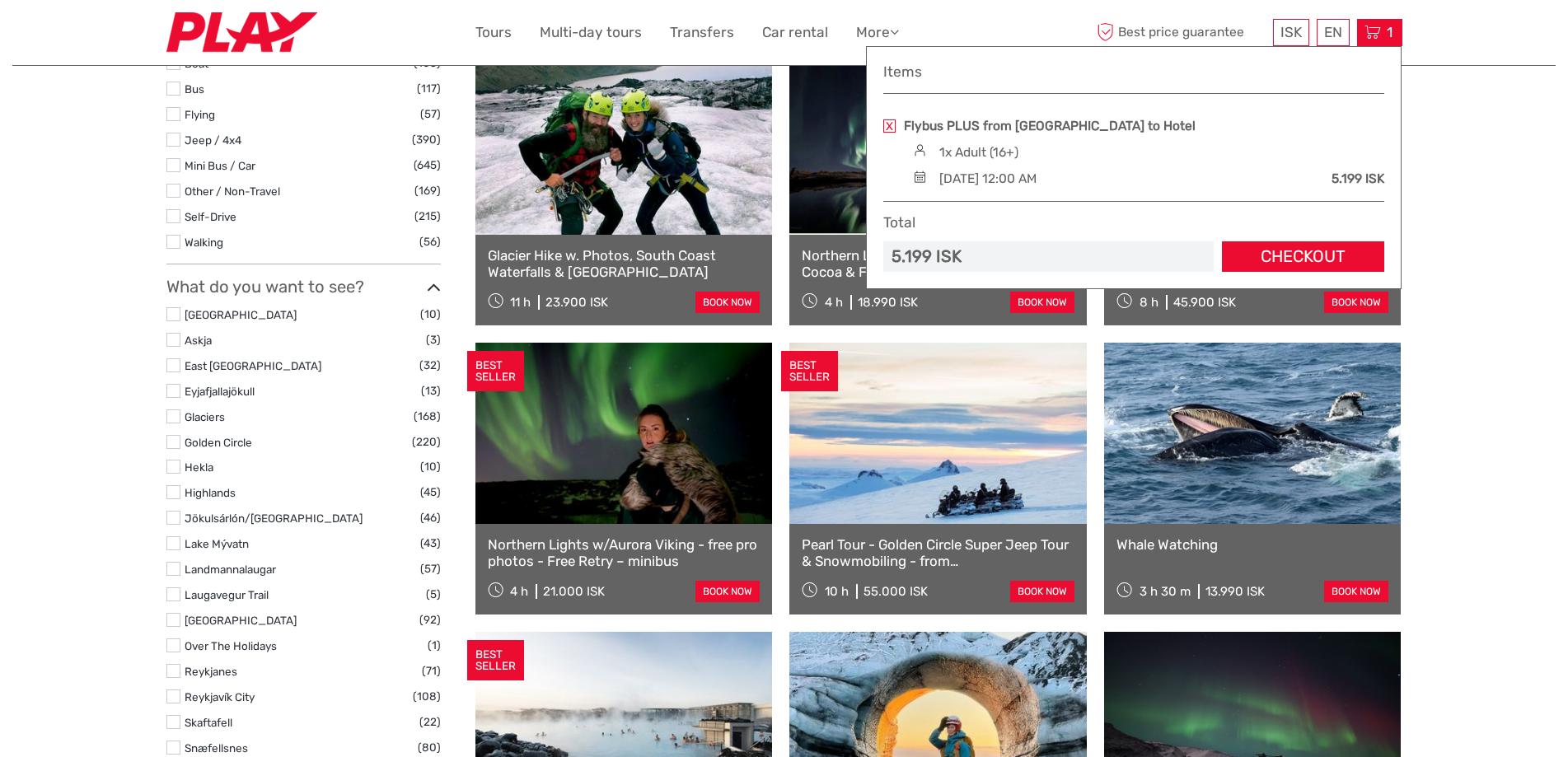
drag, startPoint x: 984, startPoint y: 179, endPoint x: 1193, endPoint y: 179, distance: 209.0
click at [1193, 179] on div "Saturday, 13 September 2025 - 12:00 AM 5.199 ISK" at bounding box center [1146, 179] width 475 height 18
click at [1036, 186] on div "Saturday, 13 September 2025 - 12:00 AM" at bounding box center [988, 179] width 97 height 18
click at [1036, 179] on div "[DATE] 12:00 AM" at bounding box center [988, 179] width 97 height 18
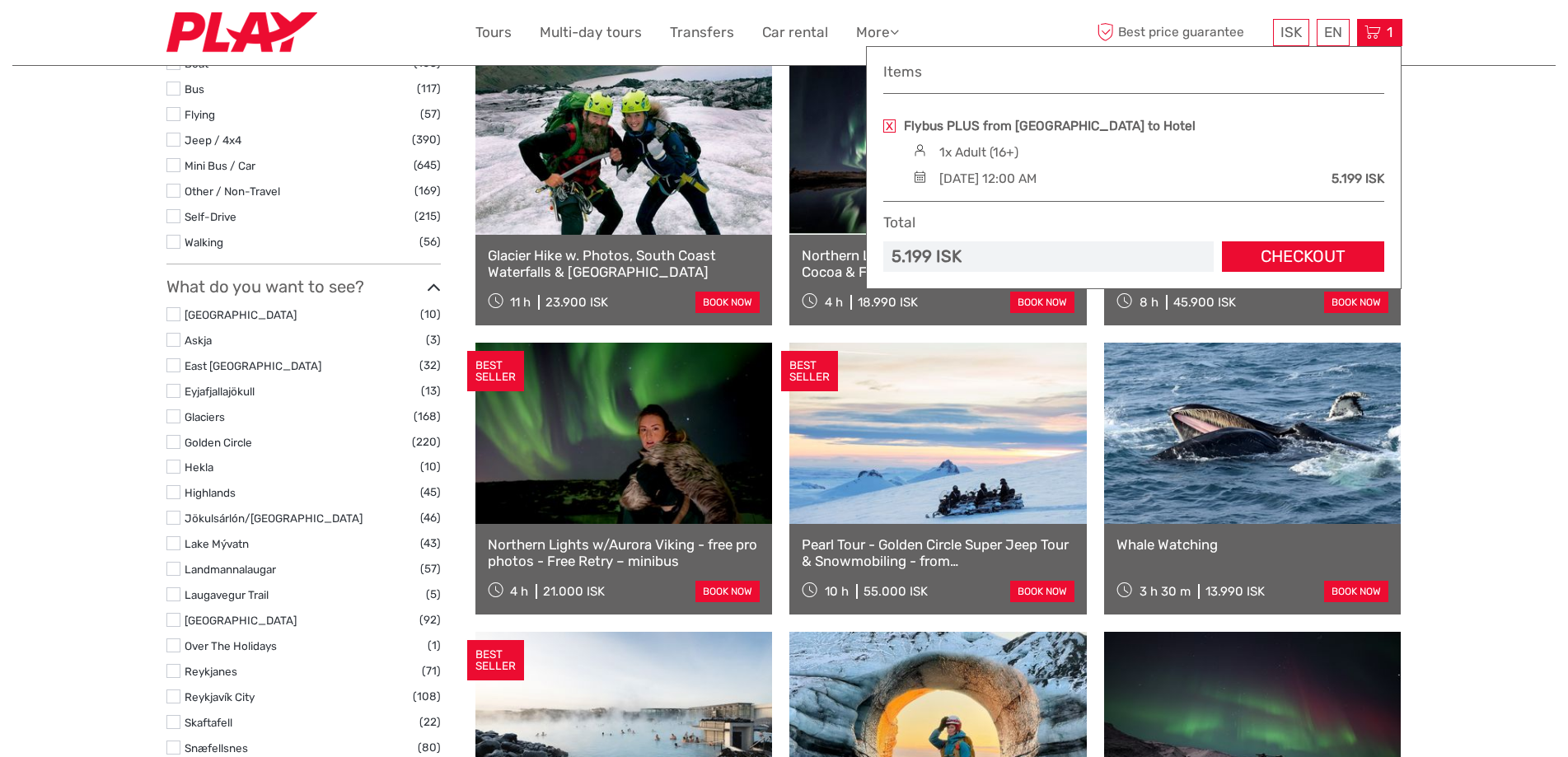
click at [1036, 179] on div "[DATE] 12:00 AM" at bounding box center [988, 179] width 97 height 18
click at [1152, 191] on div "Items Flybus PLUS from Keflavik Airport to Hotel 1x Adult (16+) Saturday, 13 Se…" at bounding box center [1133, 168] width 501 height 208
click at [1340, 257] on link "Checkout" at bounding box center [1303, 256] width 162 height 31
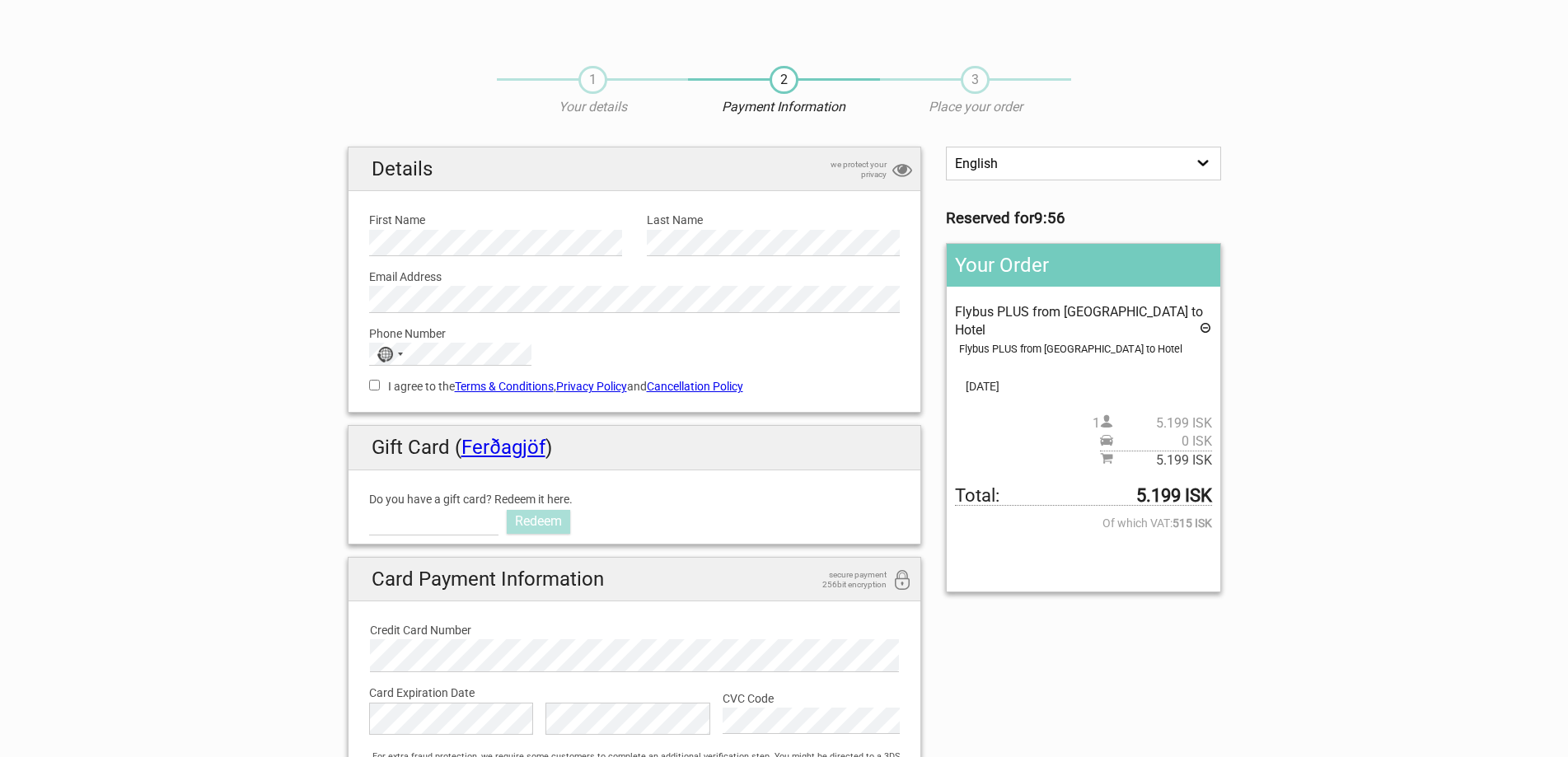
click at [585, 82] on span "1" at bounding box center [592, 80] width 29 height 28
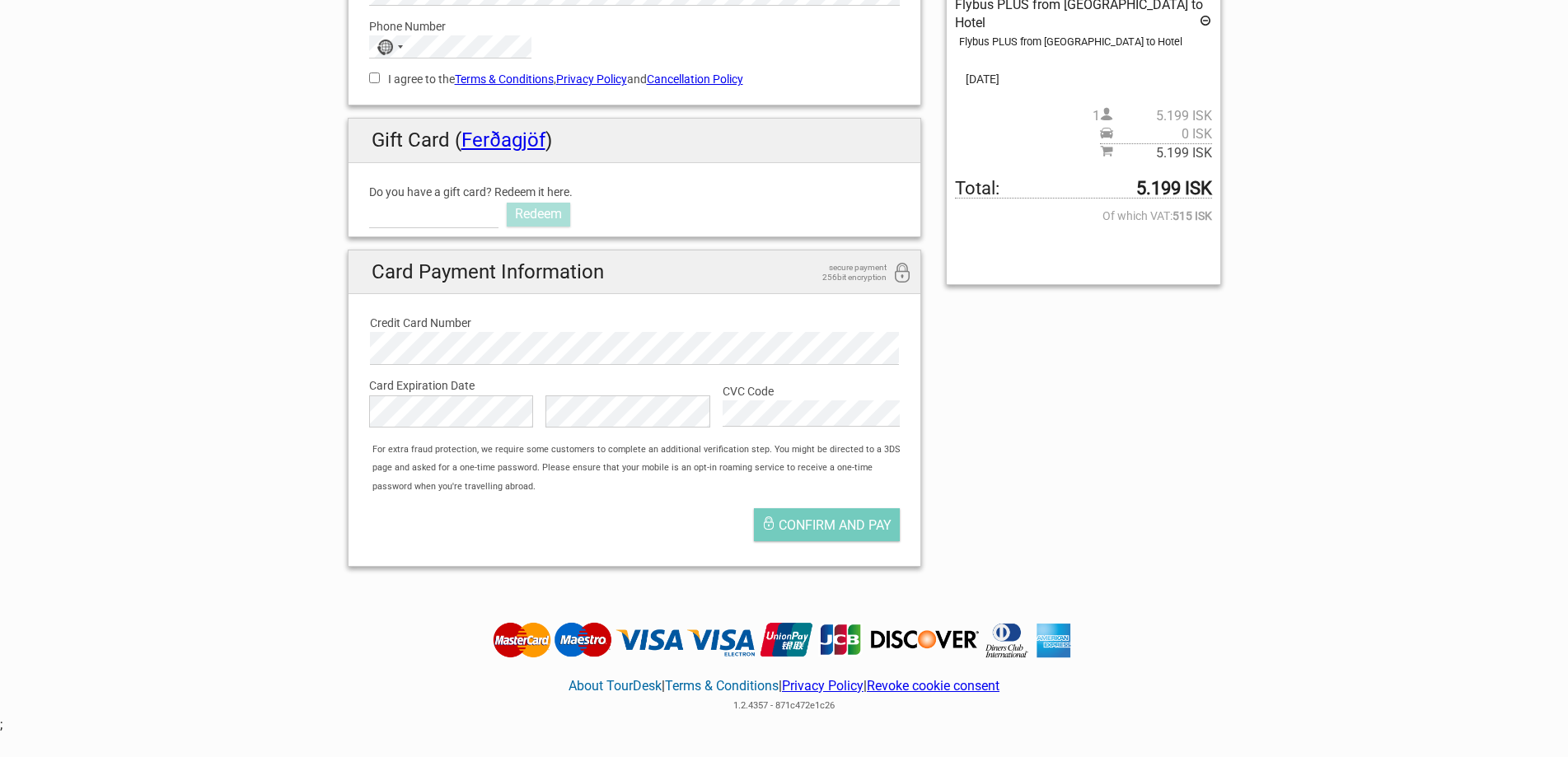
scroll to position [83, 0]
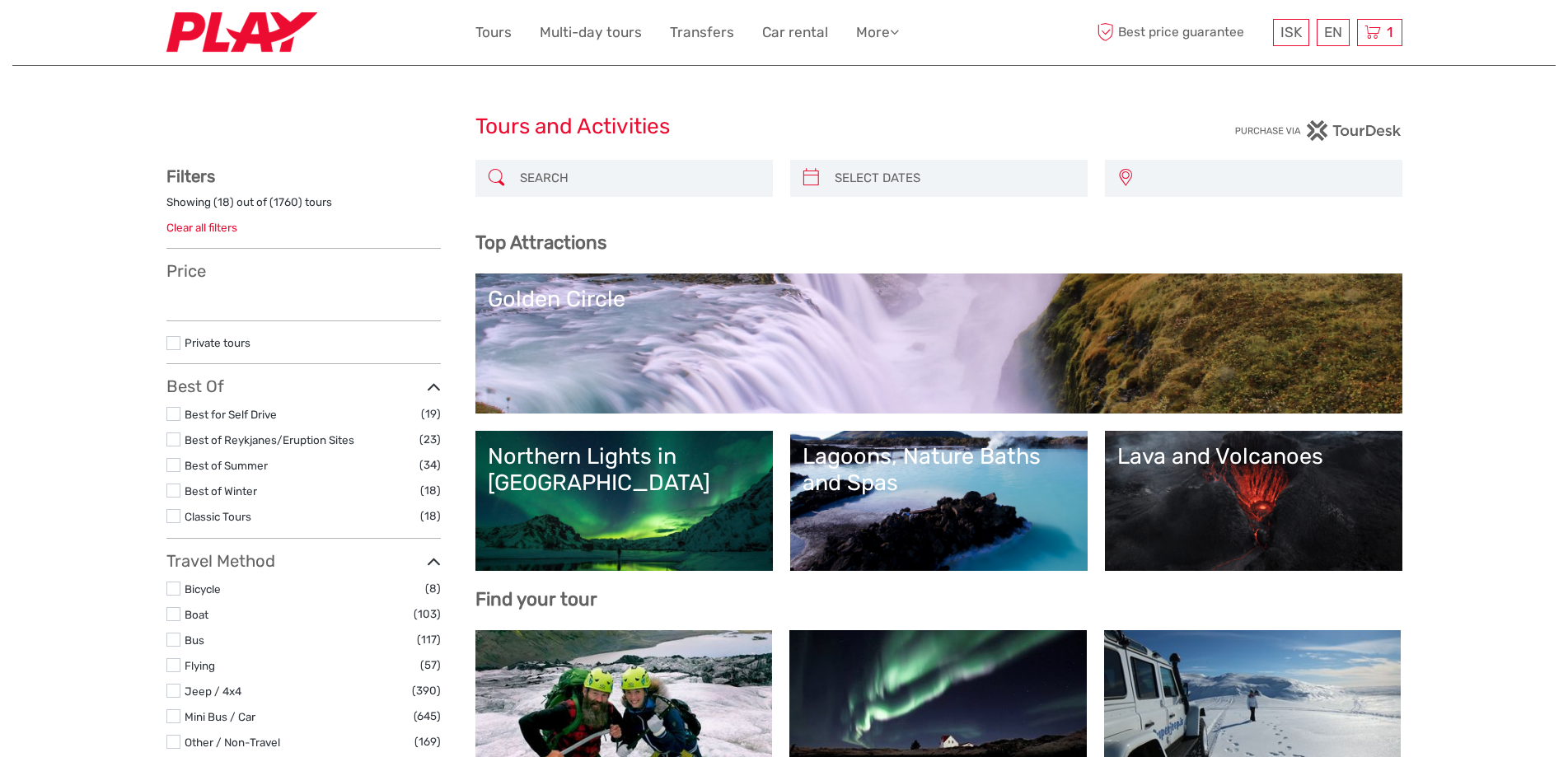
select select
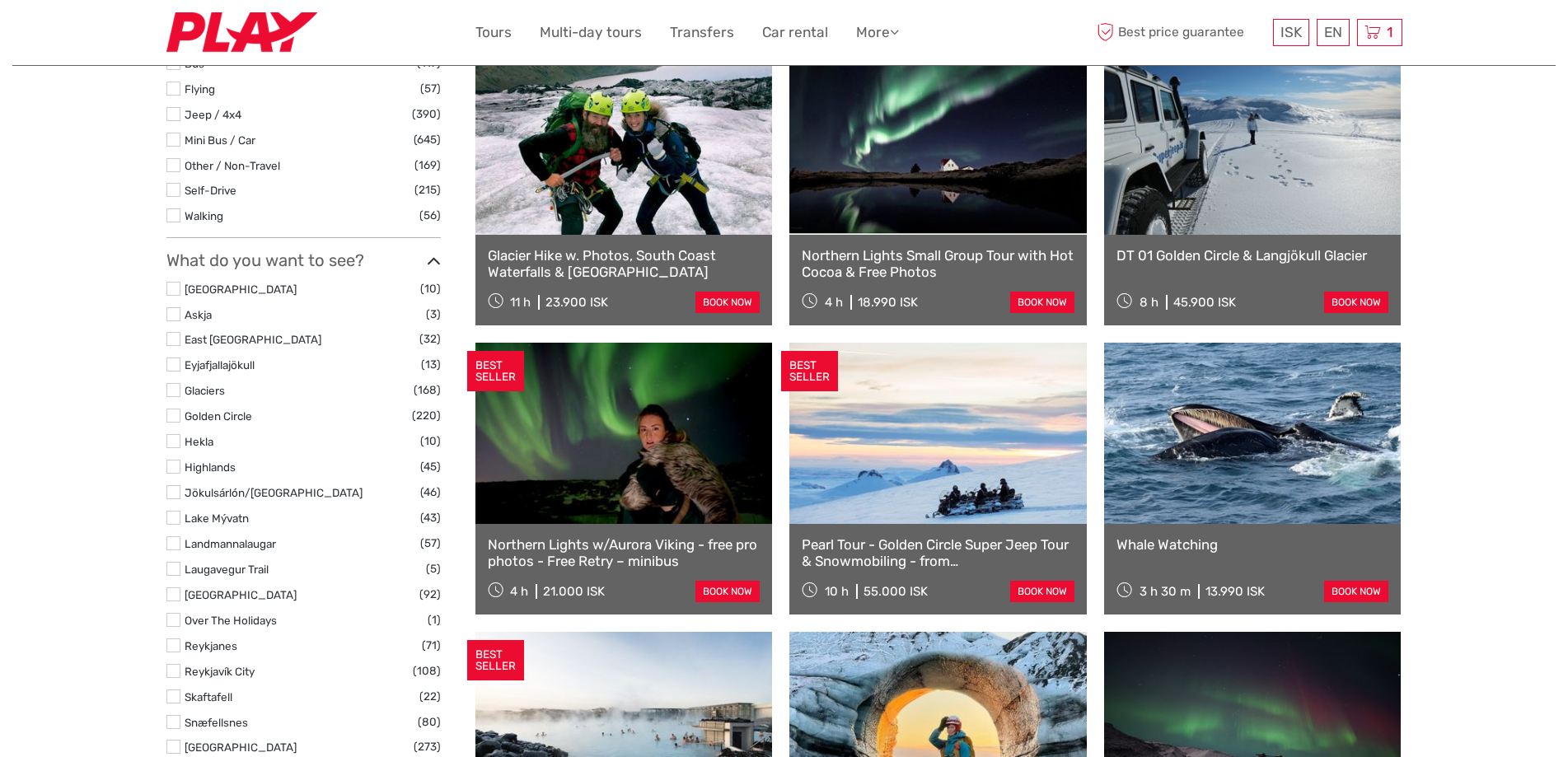
select select
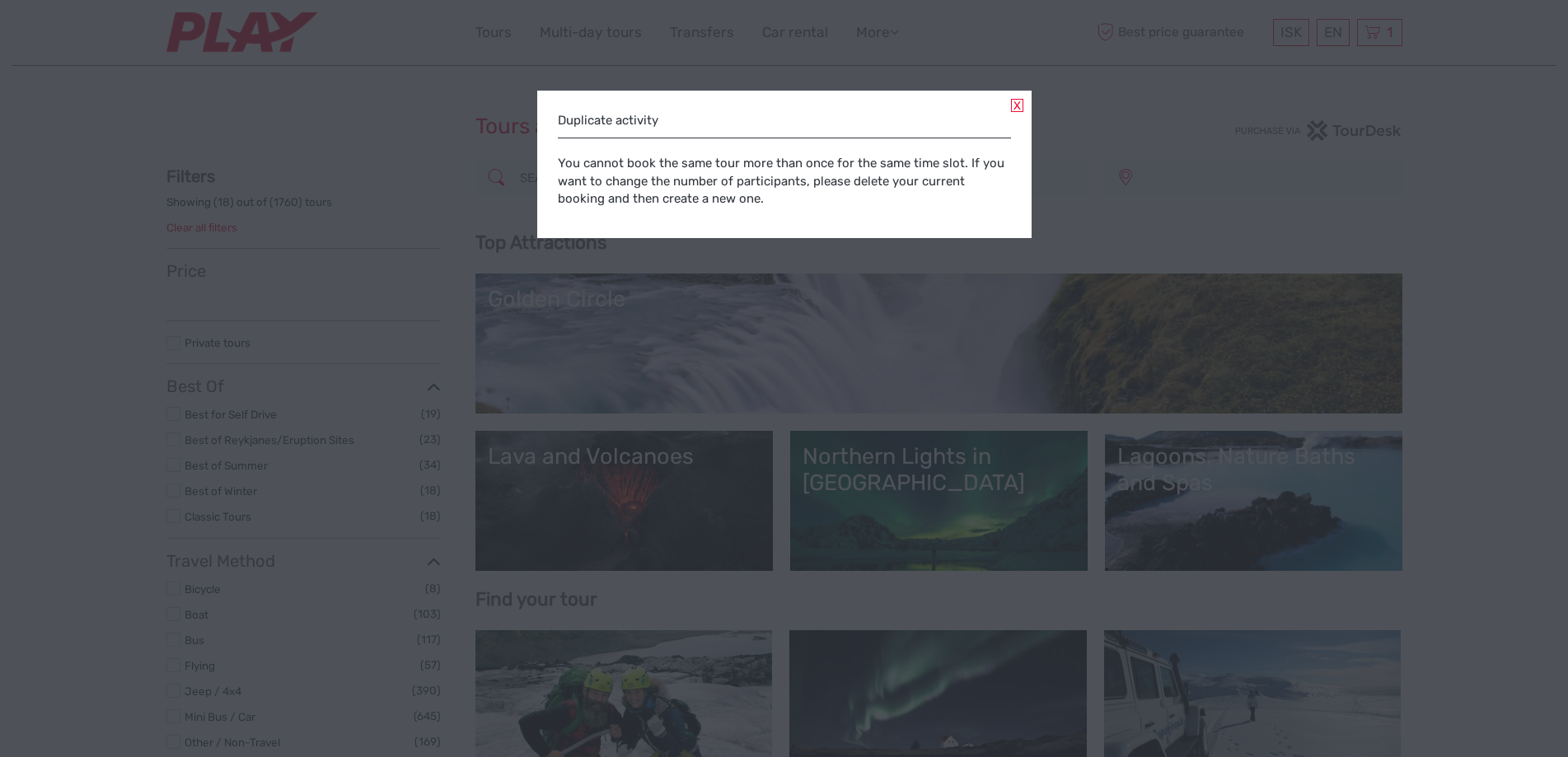
select select
click at [1018, 106] on link at bounding box center [1016, 106] width 12 height 13
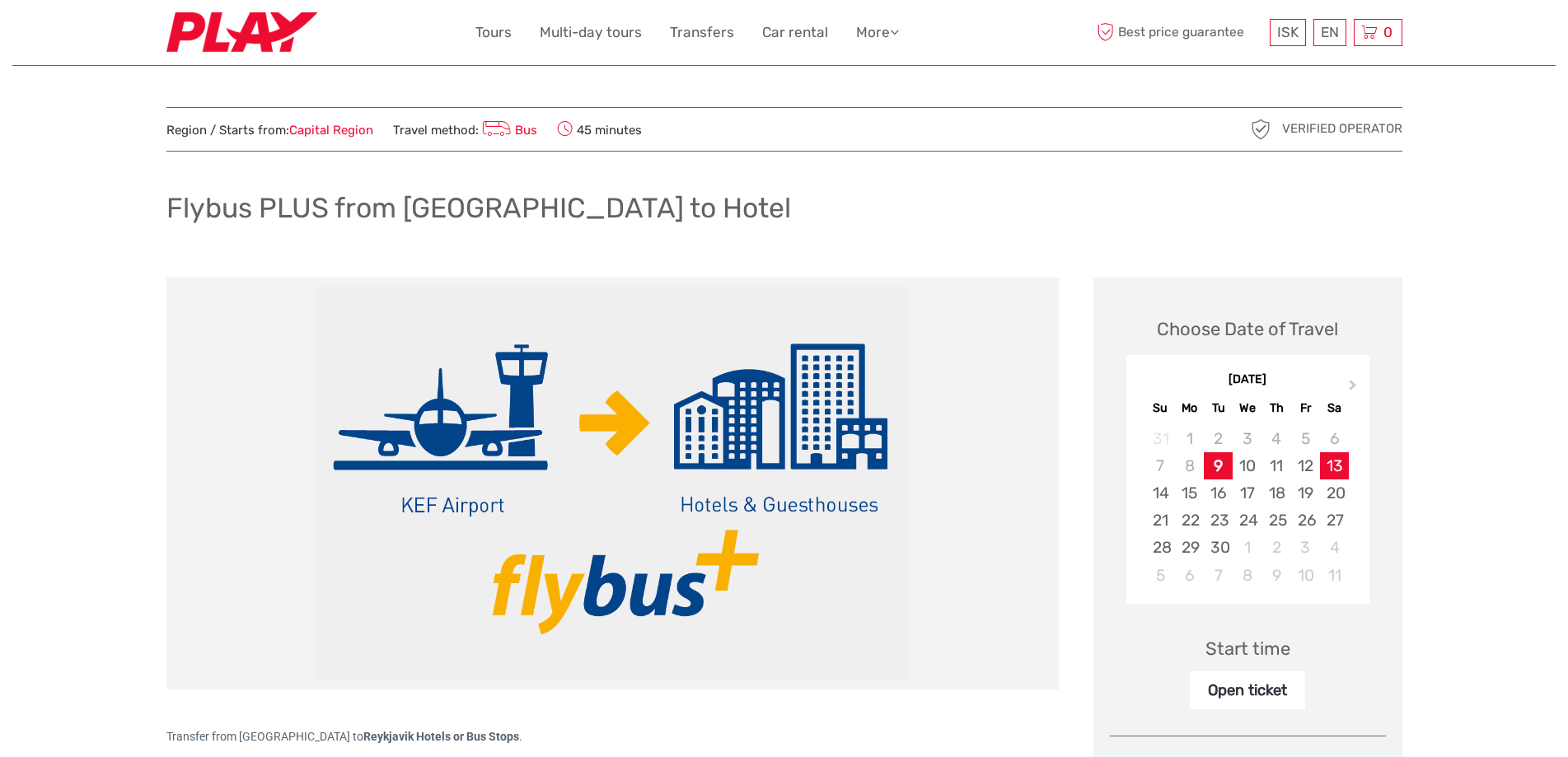
click at [1348, 455] on div "13" at bounding box center [1333, 465] width 29 height 27
click at [705, 36] on link "Transfers" at bounding box center [702, 32] width 64 height 24
